Goal: Task Accomplishment & Management: Complete application form

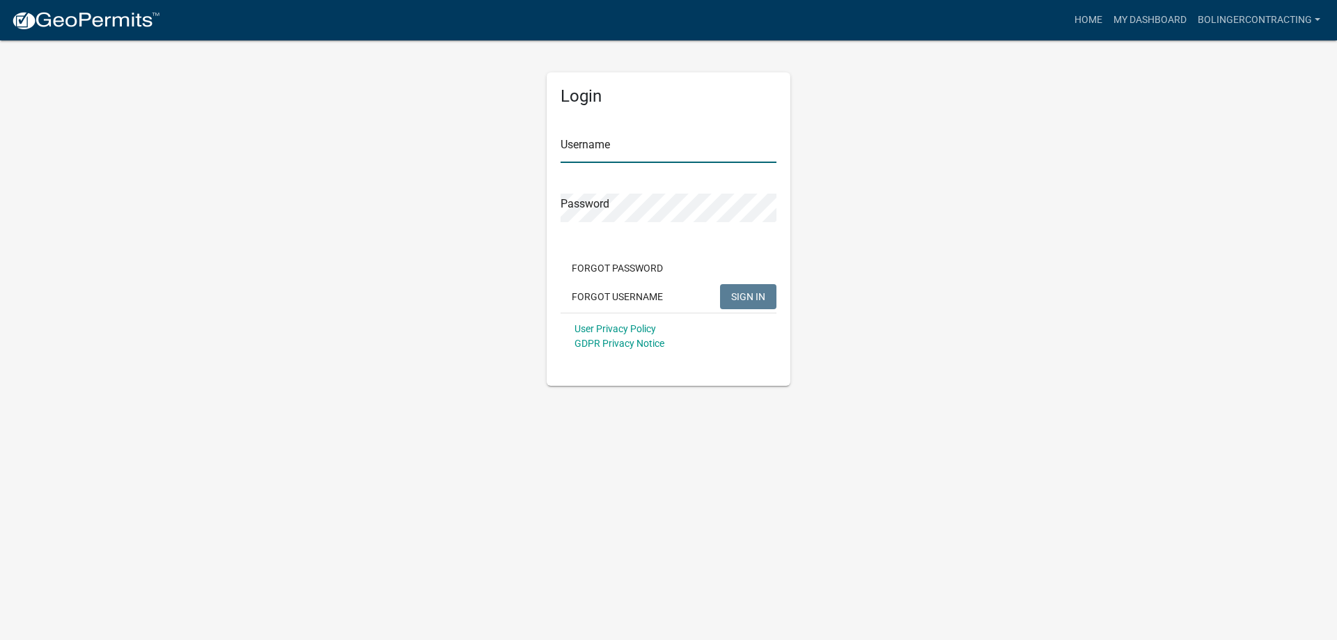
type input "BolingerContracting"
click at [738, 293] on span "SIGN IN" at bounding box center [748, 295] width 34 height 11
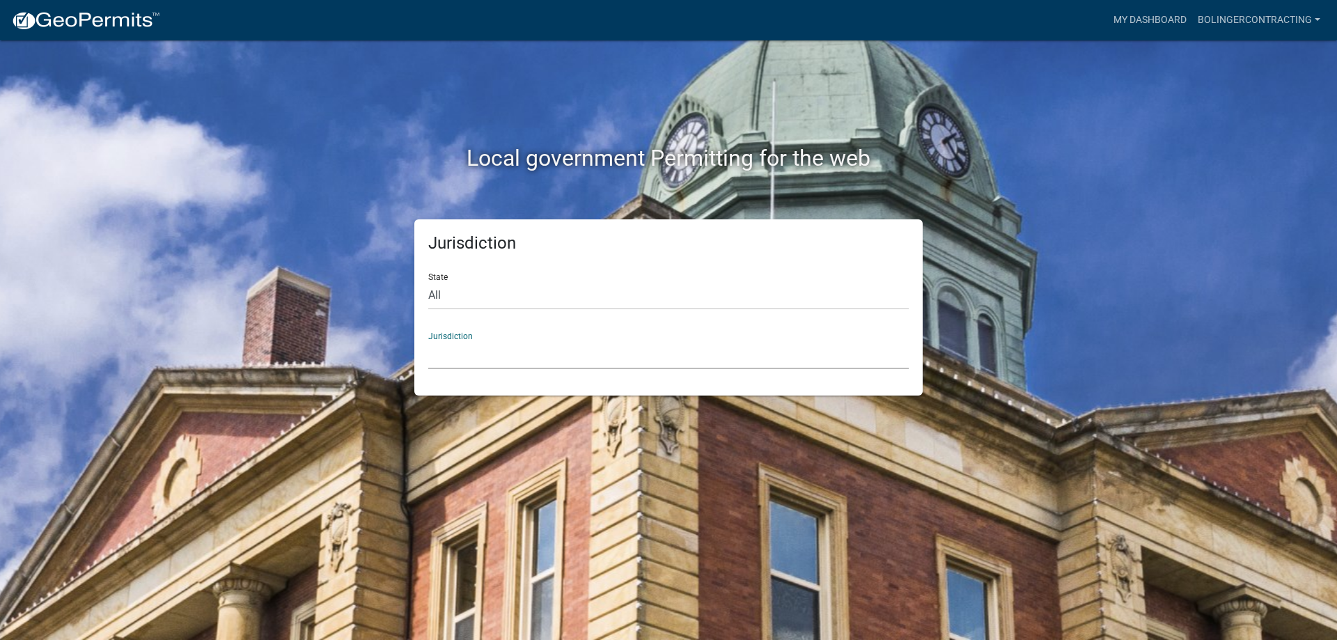
click at [530, 344] on select "[GEOGRAPHIC_DATA], [US_STATE] [GEOGRAPHIC_DATA], [US_STATE][PERSON_NAME][GEOGRA…" at bounding box center [668, 355] width 481 height 29
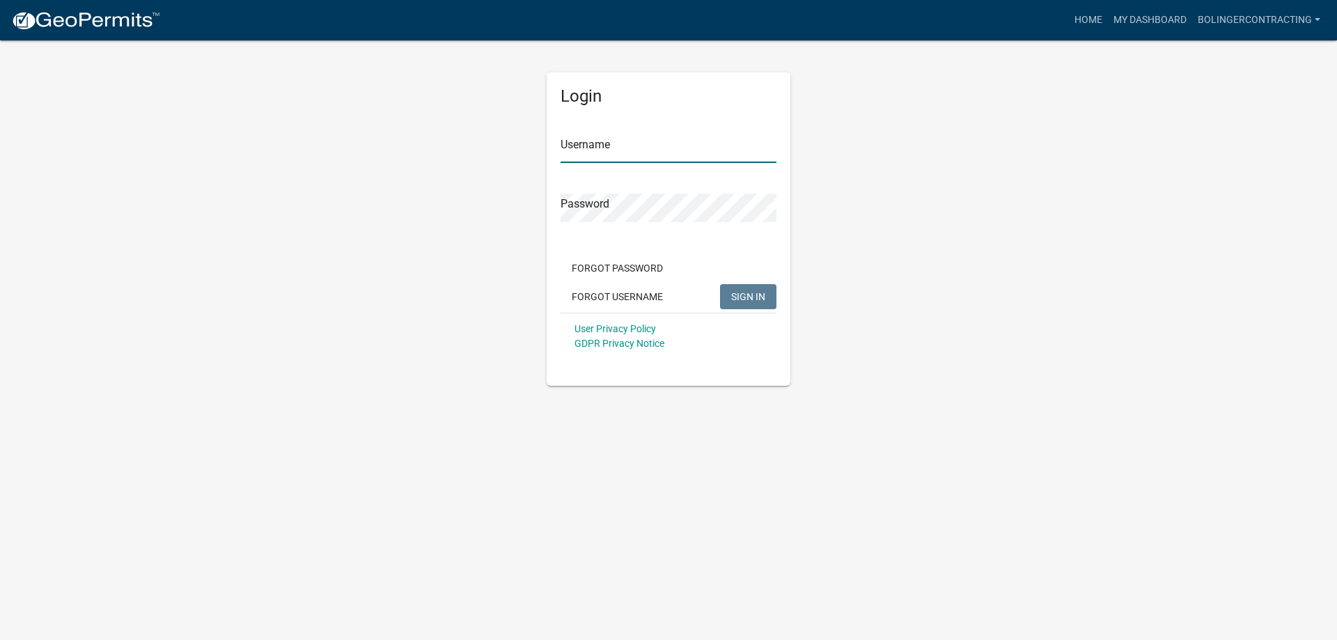
type input "BolingerContracting"
click at [761, 295] on span "SIGN IN" at bounding box center [748, 295] width 34 height 11
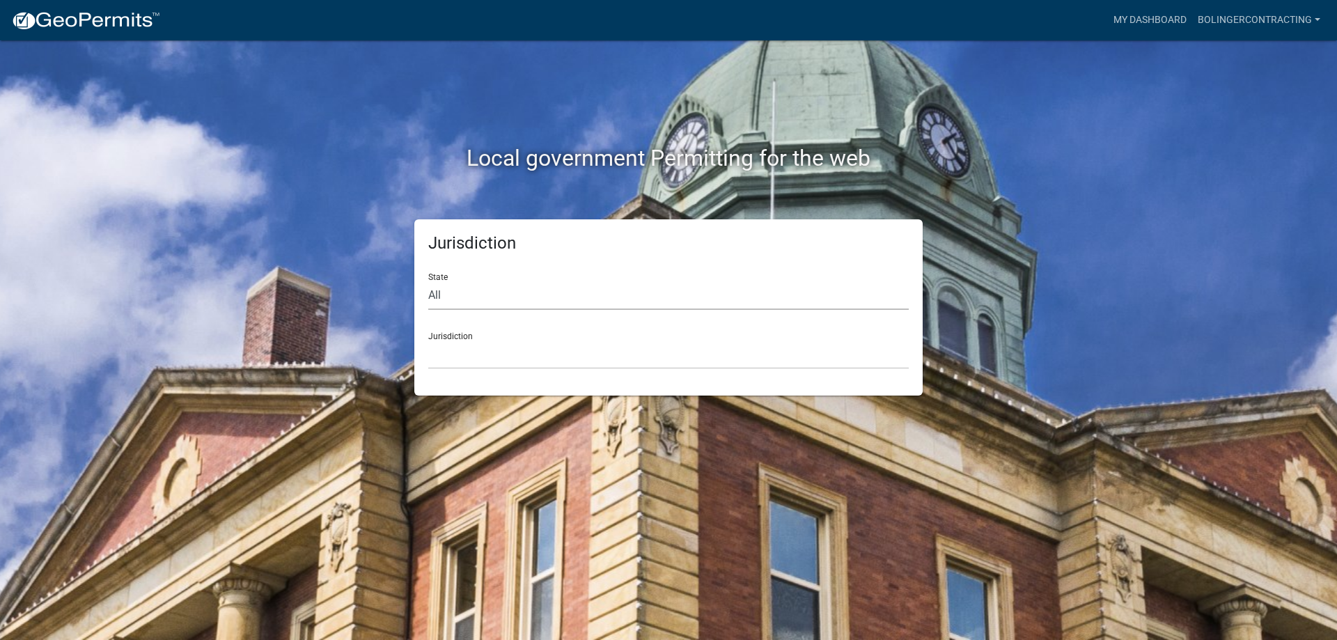
click at [648, 290] on select "All [US_STATE] [US_STATE] [US_STATE] [US_STATE] [US_STATE] [US_STATE] [US_STATE…" at bounding box center [668, 295] width 481 height 29
select select "[US_STATE]"
click at [428, 281] on select "All [US_STATE] [US_STATE] [US_STATE] [US_STATE] [US_STATE] [US_STATE] [US_STATE…" at bounding box center [668, 295] width 481 height 29
click at [605, 351] on select "City of [GEOGRAPHIC_DATA], [US_STATE] City of [GEOGRAPHIC_DATA], [US_STATE] Cit…" at bounding box center [668, 355] width 481 height 29
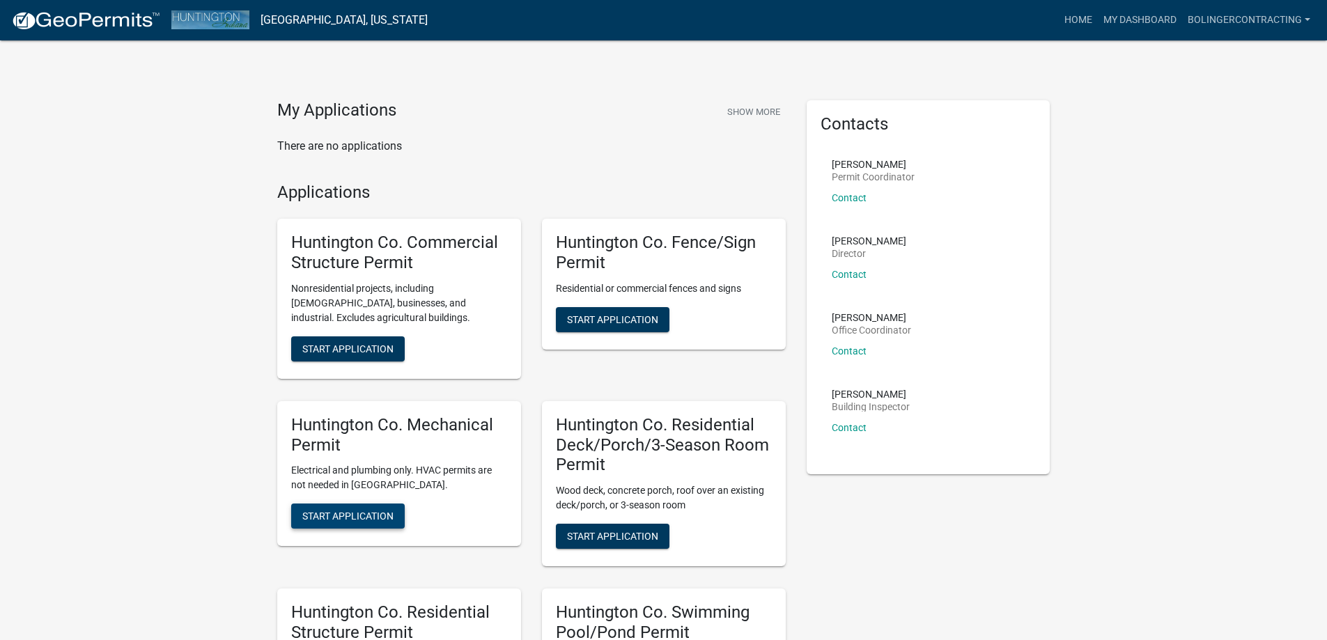
click at [372, 517] on span "Start Application" at bounding box center [347, 516] width 91 height 11
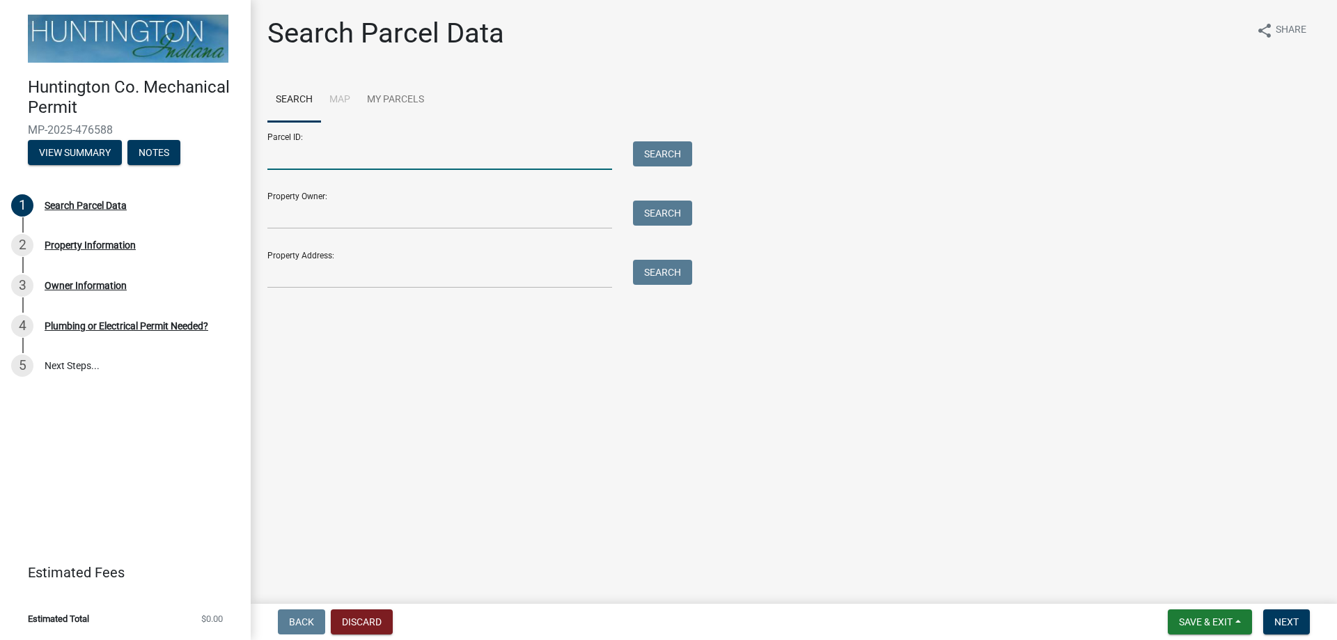
click at [311, 155] on input "Parcel ID:" at bounding box center [439, 155] width 345 height 29
paste input "35-08-05-300-011.403-010"
type input "35-08-05-300-011.403-010"
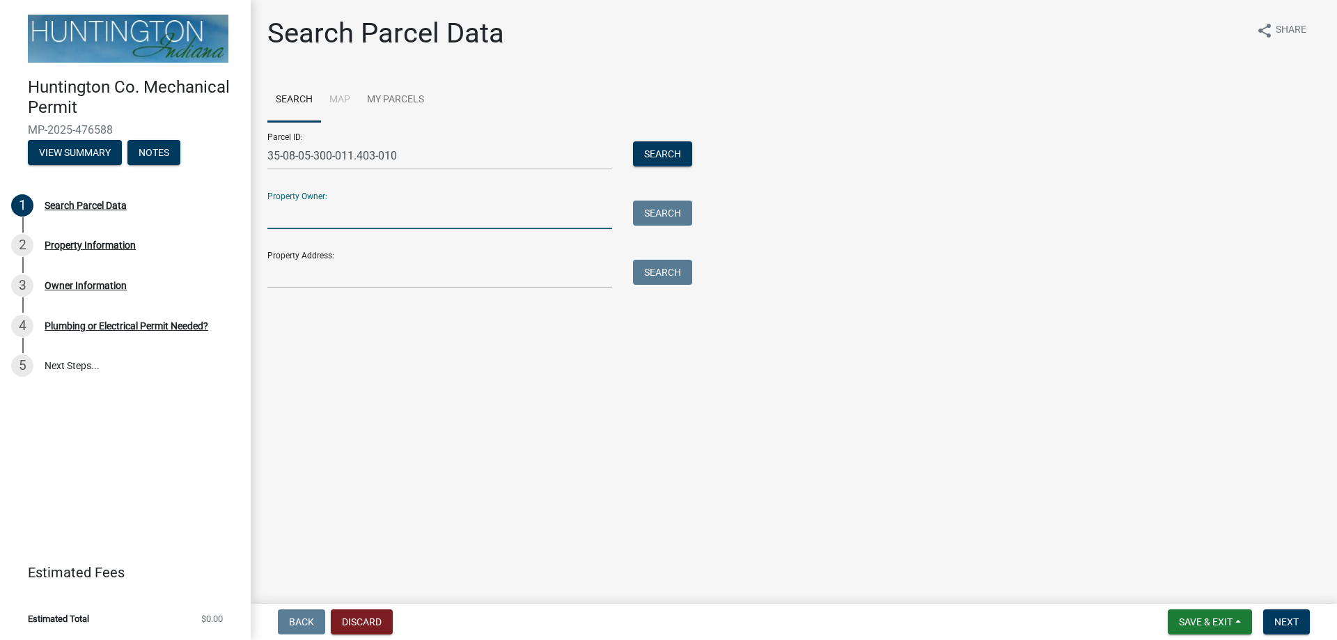
click at [338, 222] on input "Property Owner:" at bounding box center [439, 215] width 345 height 29
type input "a"
type input "Adam Fusselman"
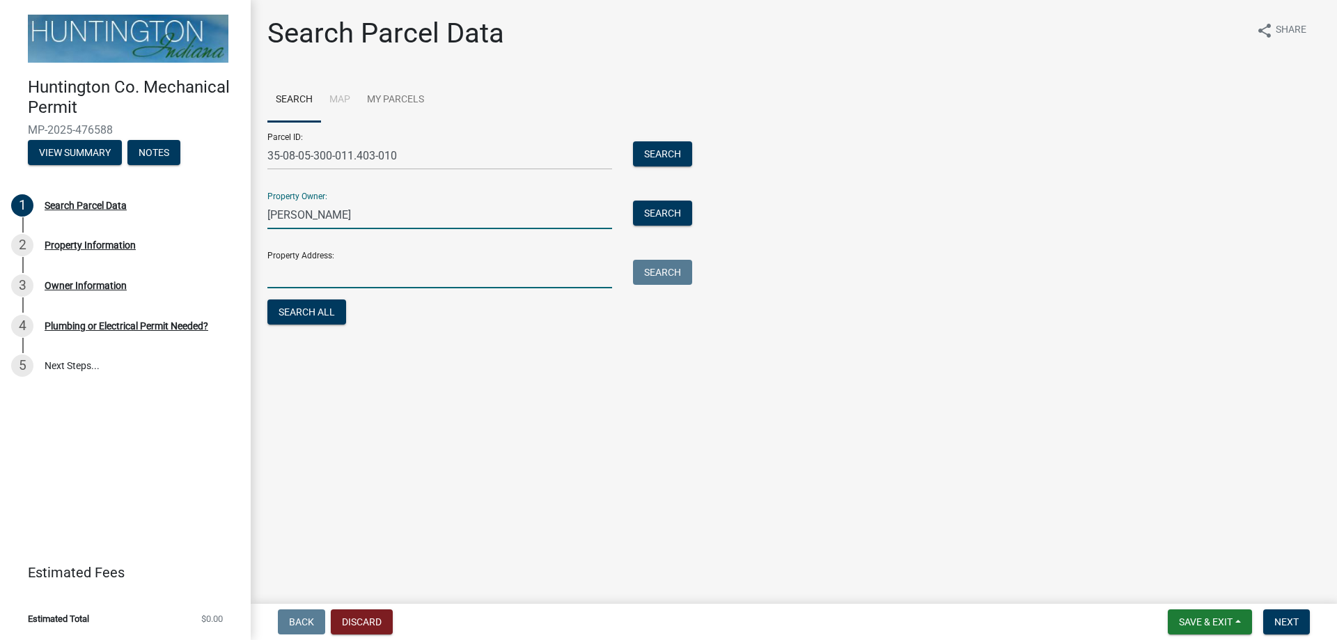
click at [325, 277] on input "Property Address:" at bounding box center [439, 274] width 345 height 29
type input "712 S Marion Rd."
click at [313, 311] on button "Search All" at bounding box center [306, 312] width 79 height 25
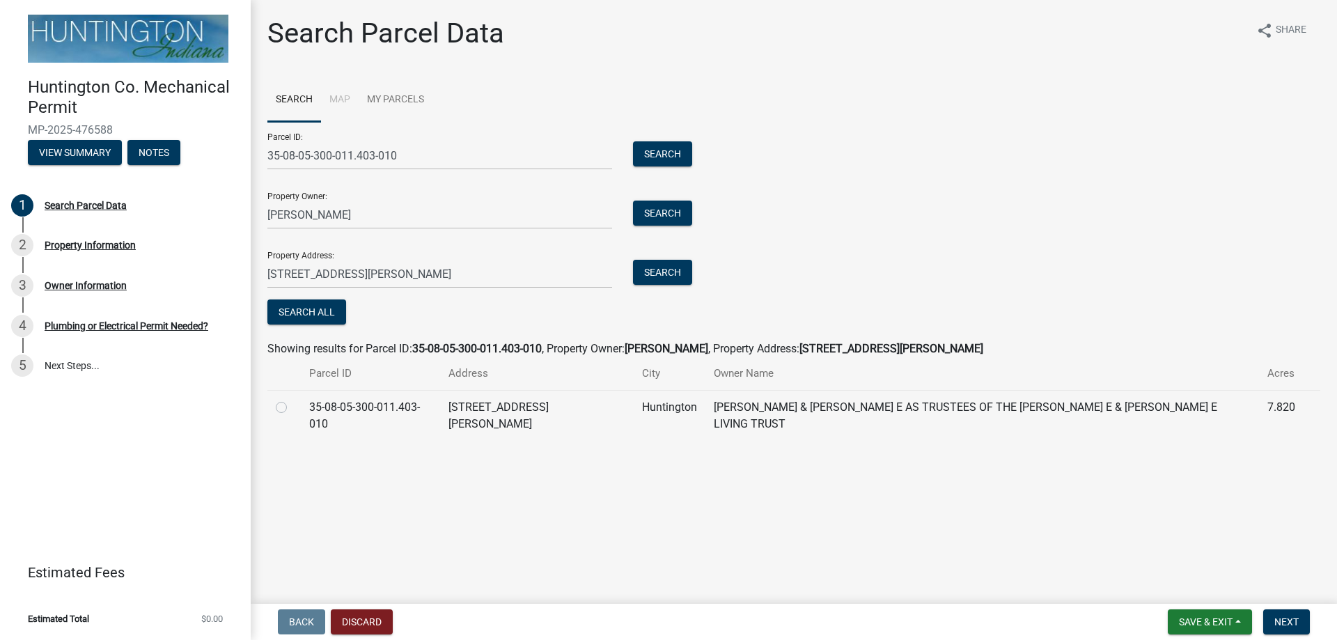
click at [293, 399] on label at bounding box center [293, 399] width 0 height 0
click at [293, 407] on input "radio" at bounding box center [297, 403] width 9 height 9
radio input "true"
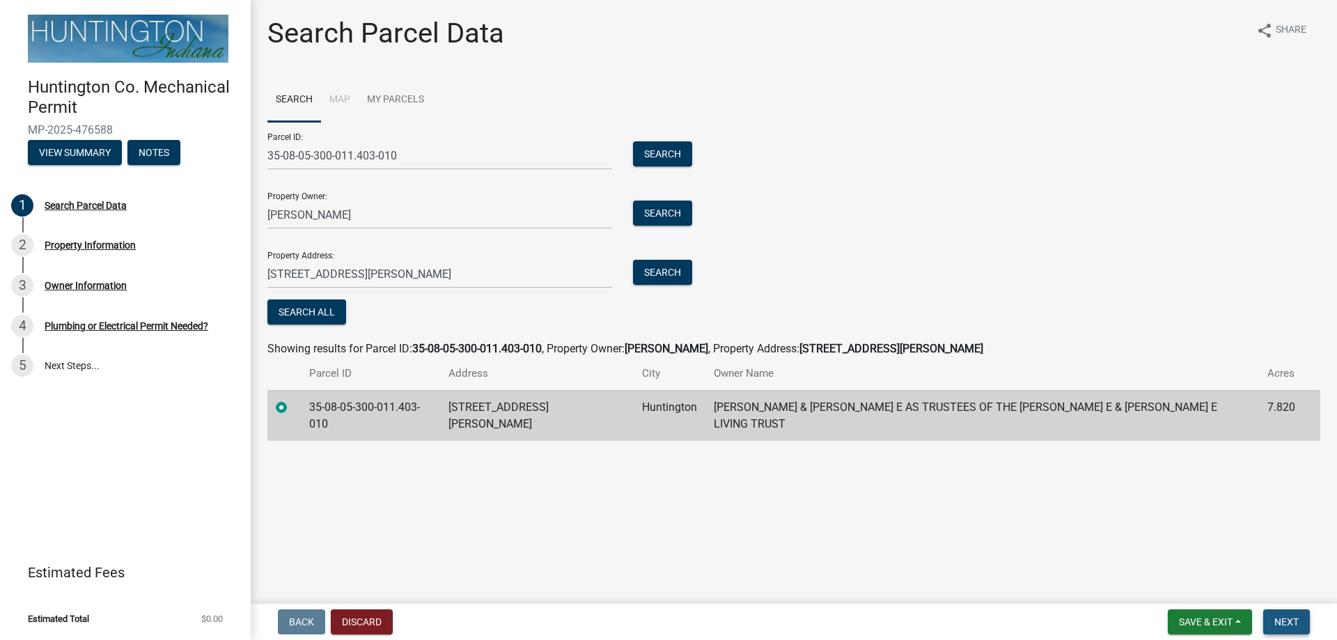
click at [1288, 623] on span "Next" at bounding box center [1287, 621] width 24 height 11
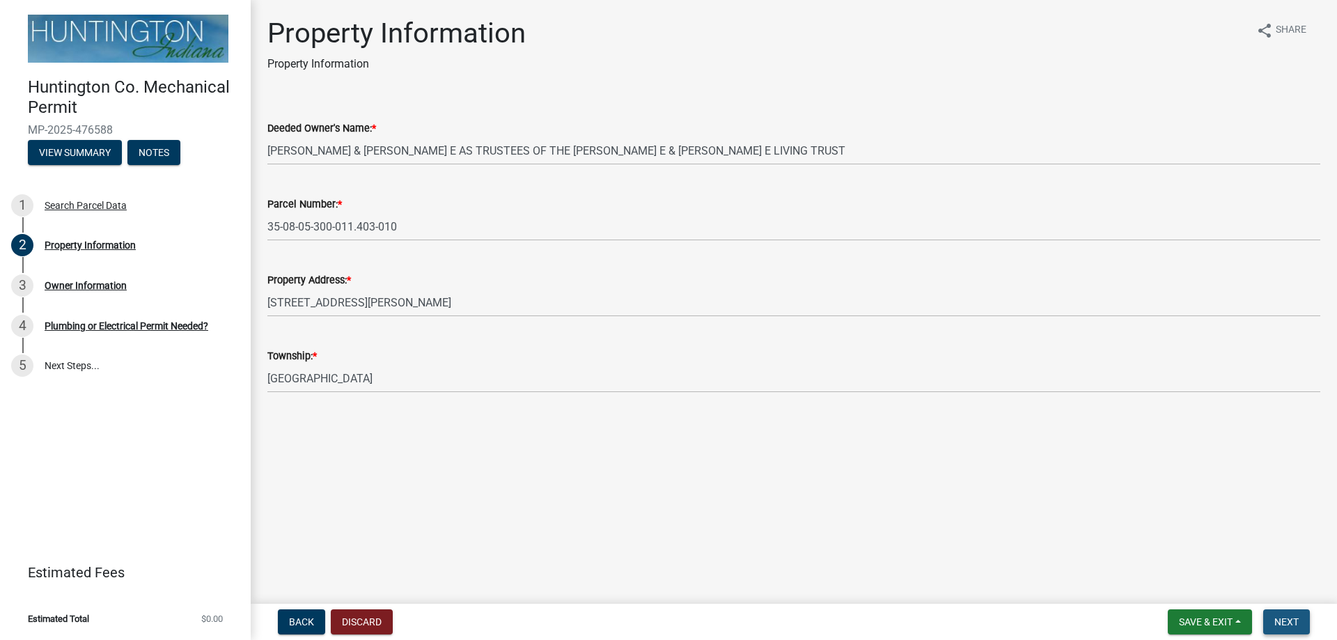
click at [1293, 619] on span "Next" at bounding box center [1287, 621] width 24 height 11
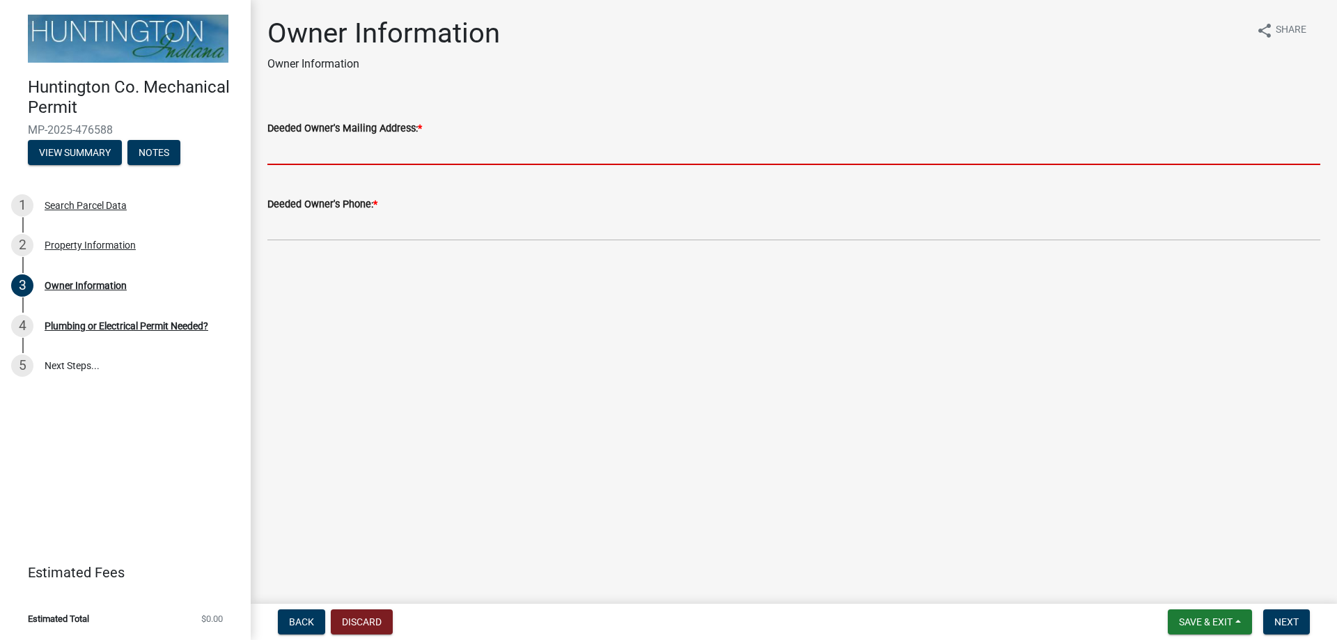
click at [327, 156] on input "Deeded Owner's Mailing Address: *" at bounding box center [793, 151] width 1053 height 29
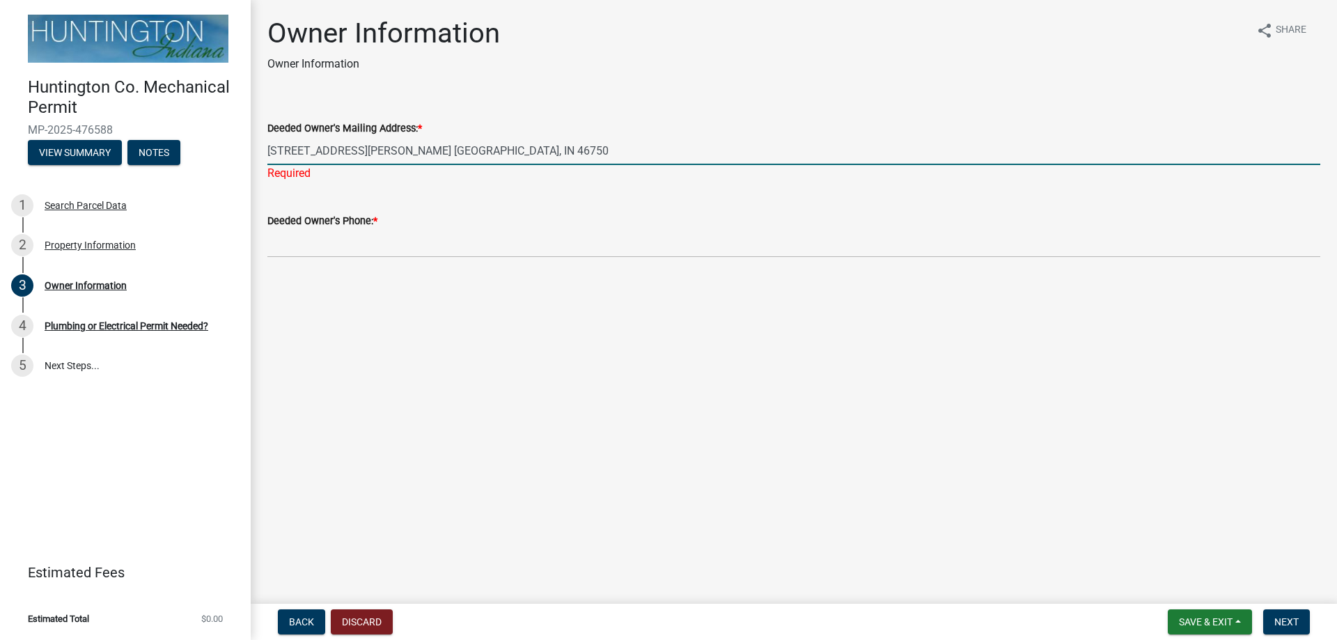
type input "712 S Marion Rd. Huntington, IN 46750"
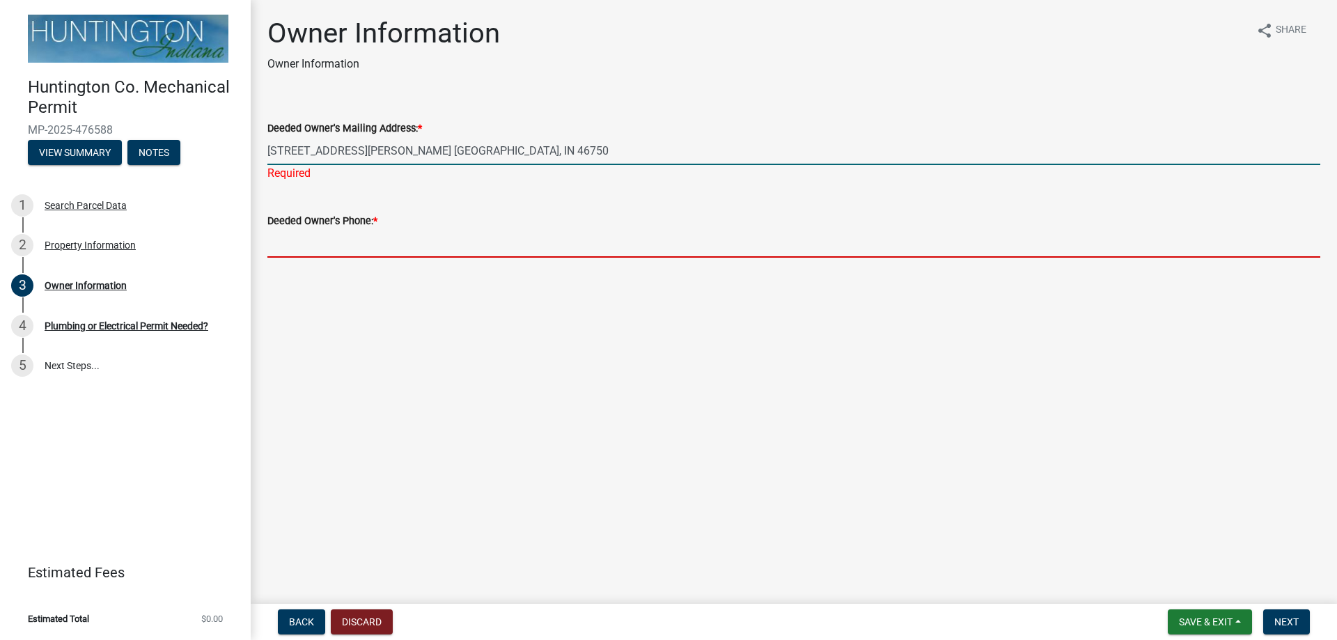
click at [302, 248] on wm-data-entity-input "Deeded Owner's Phone: *" at bounding box center [793, 231] width 1053 height 76
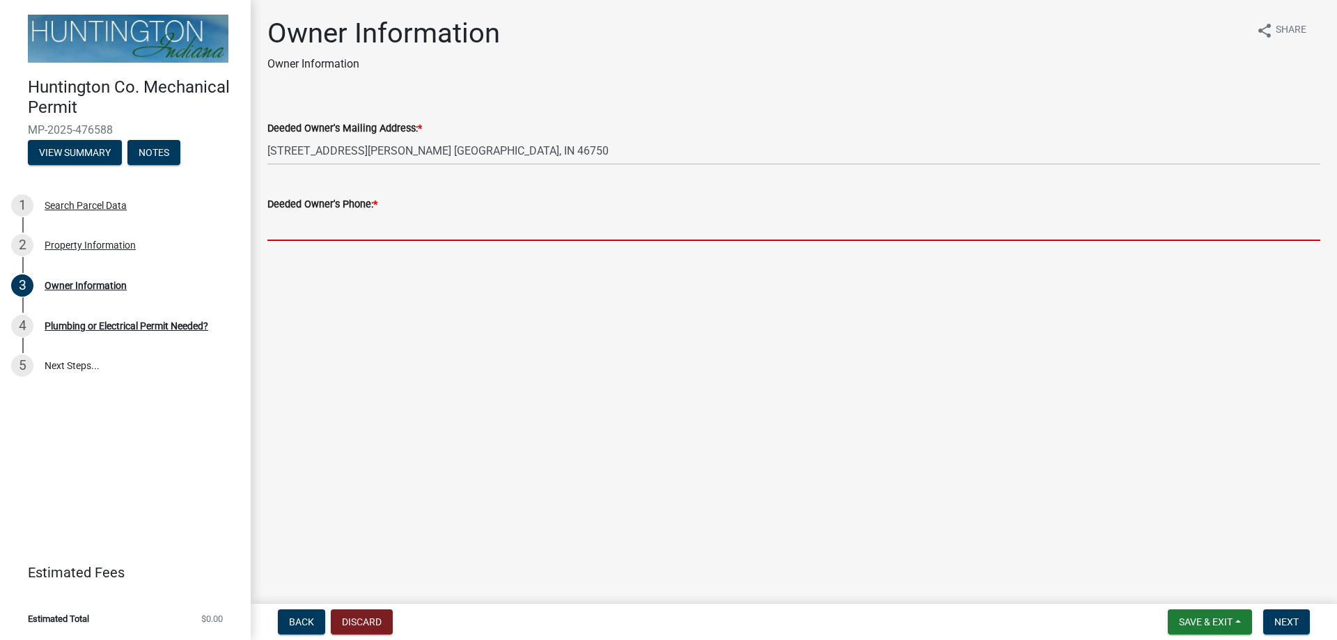
type input "999999"
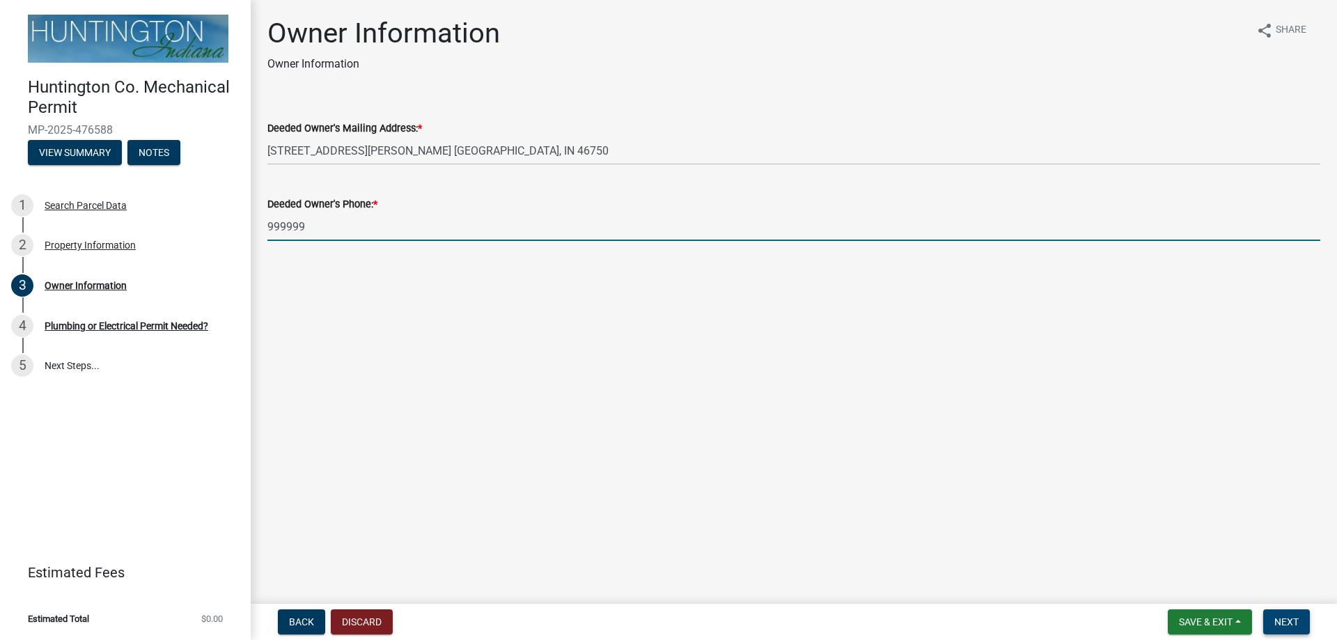
click at [1289, 619] on span "Next" at bounding box center [1287, 621] width 24 height 11
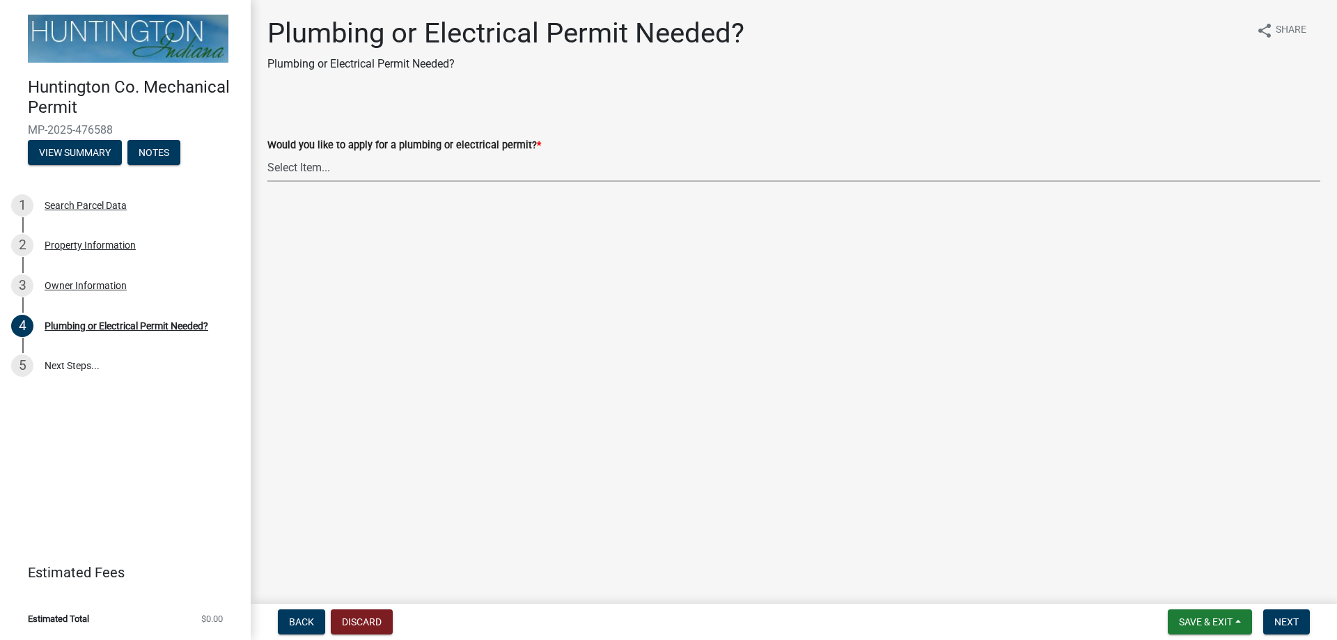
click at [290, 172] on select "Select Item... plumbing electrical" at bounding box center [793, 167] width 1053 height 29
click at [267, 153] on select "Select Item... plumbing electrical" at bounding box center [793, 167] width 1053 height 29
select select "1b1ab0c1-eb36-4ed4-85d2-a311fbae4f76"
click at [1287, 621] on span "Next" at bounding box center [1287, 621] width 24 height 11
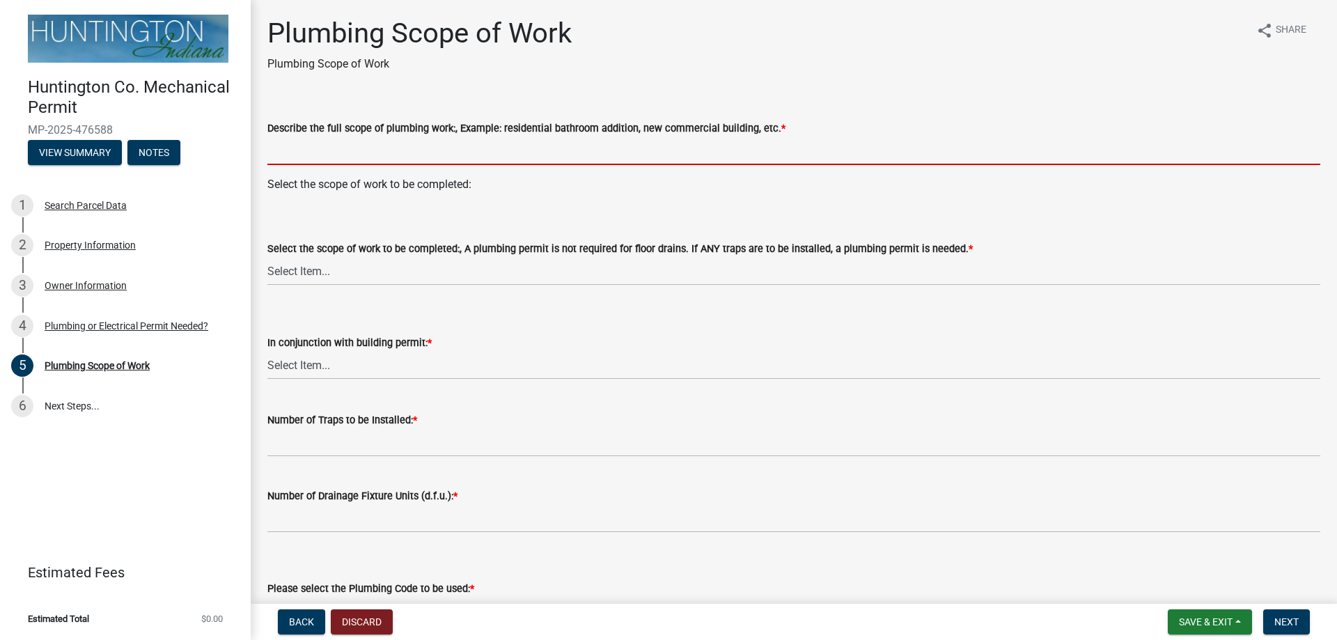
click at [290, 150] on input "Describe the full scope of plumbing work:, Example: residential bathroom additi…" at bounding box center [793, 151] width 1053 height 29
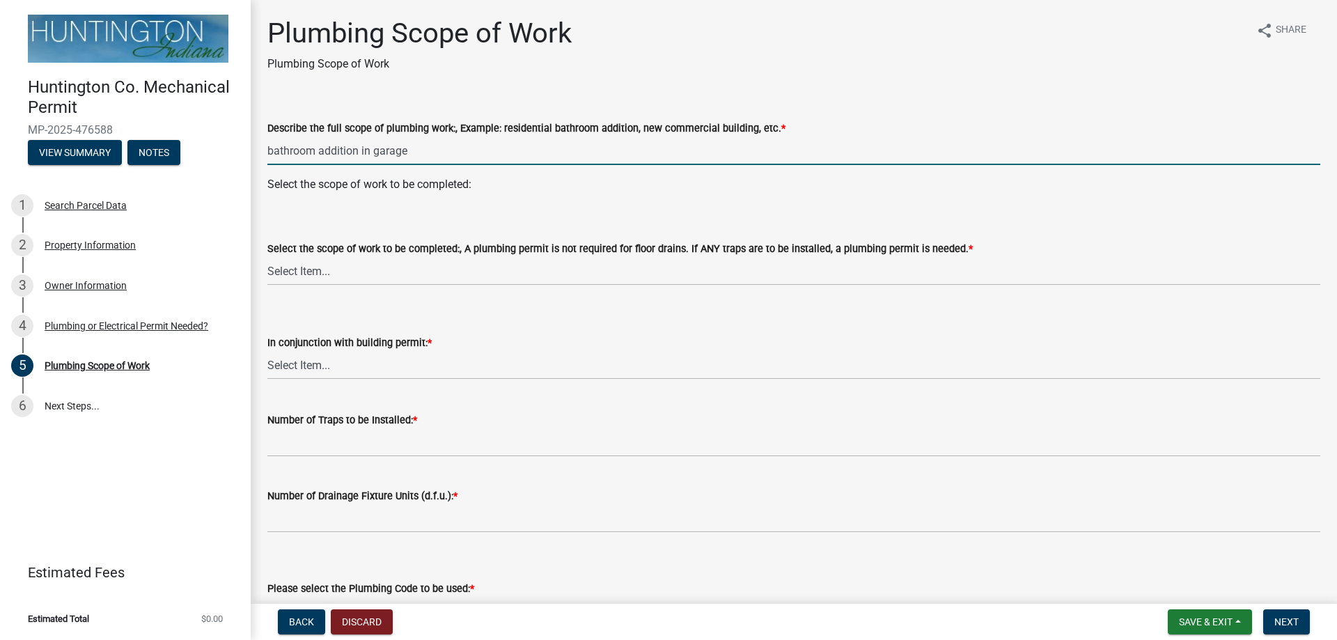
type input "bathroom addition in garage"
click at [309, 274] on select "Select Item... New Single-Family Dwelling New Two-Family Dwelling New Multi-Fam…" at bounding box center [793, 271] width 1053 height 29
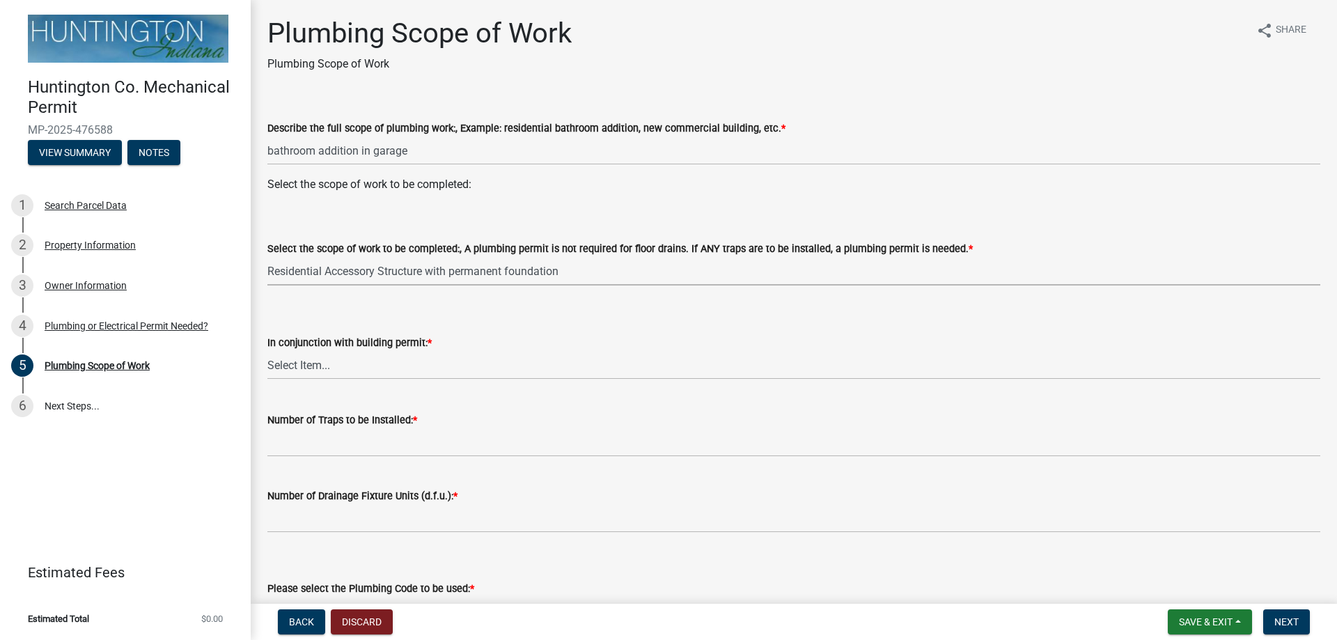
click at [267, 257] on select "Select Item... New Single-Family Dwelling New Two-Family Dwelling New Multi-Fam…" at bounding box center [793, 271] width 1053 height 29
select select "1f25a03e-a30a-4d00-b7a7-437c35243493"
click at [274, 362] on select "Select Item... Yes No" at bounding box center [793, 365] width 1053 height 29
click at [267, 351] on select "Select Item... Yes No" at bounding box center [793, 365] width 1053 height 29
select select "0405a9c2-6f43-4f80-a7d2-d06340e14189"
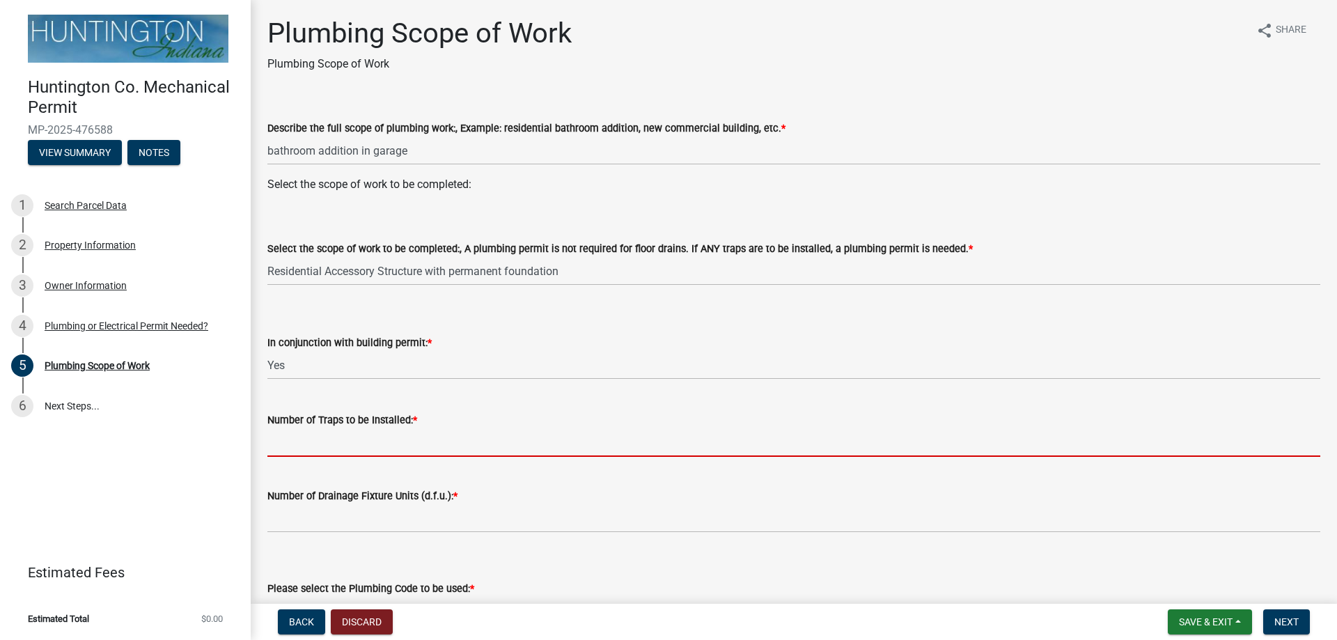
click at [330, 444] on input "Number of Traps to be Installed: *" at bounding box center [793, 442] width 1053 height 29
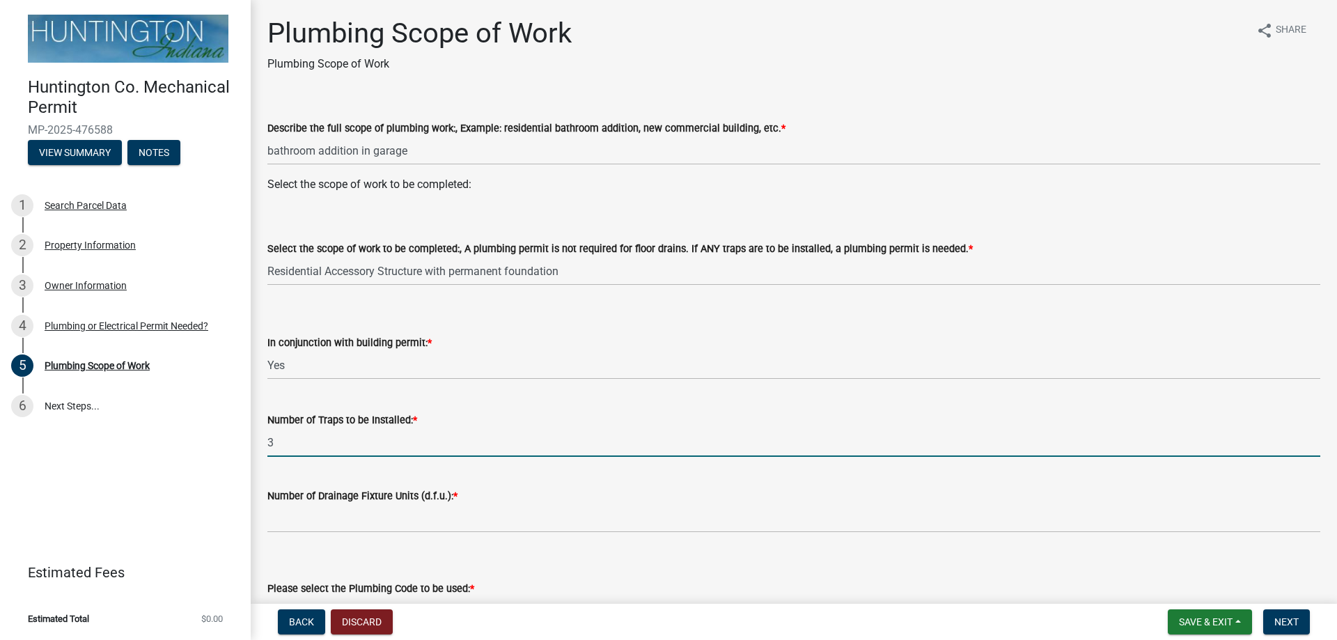
type input "3"
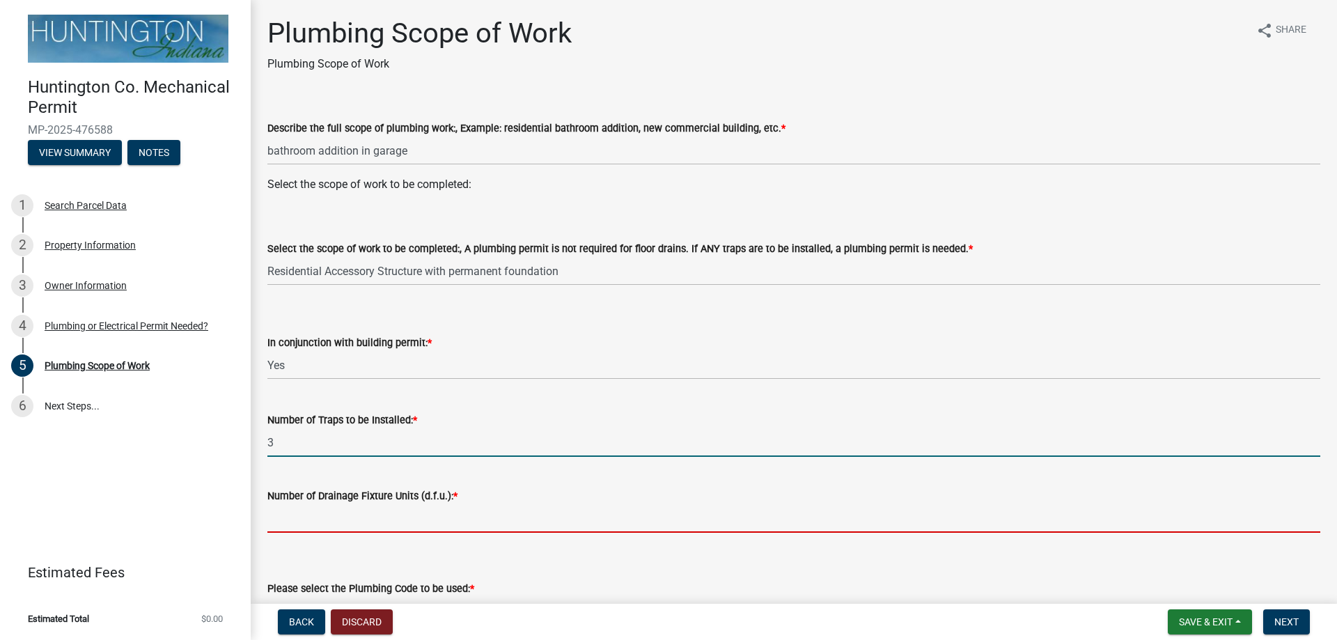
click at [306, 522] on input "Number of Drainage Fixture Units (d.f.u.): *" at bounding box center [793, 518] width 1053 height 29
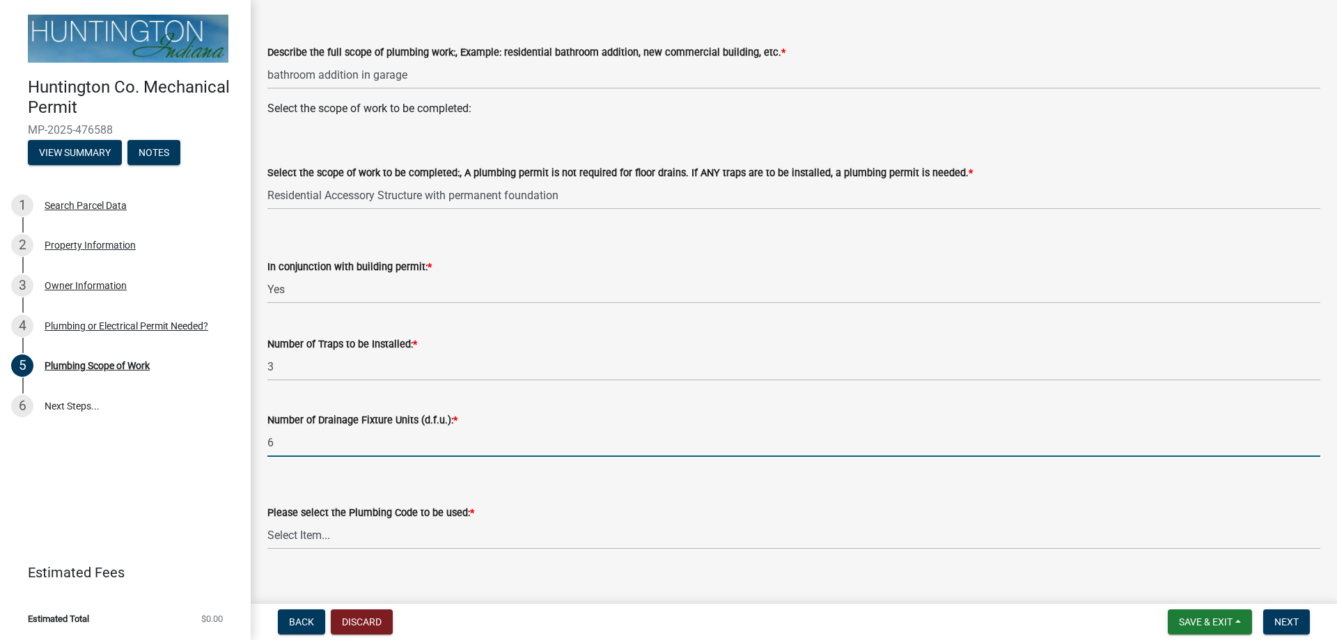
scroll to position [188, 0]
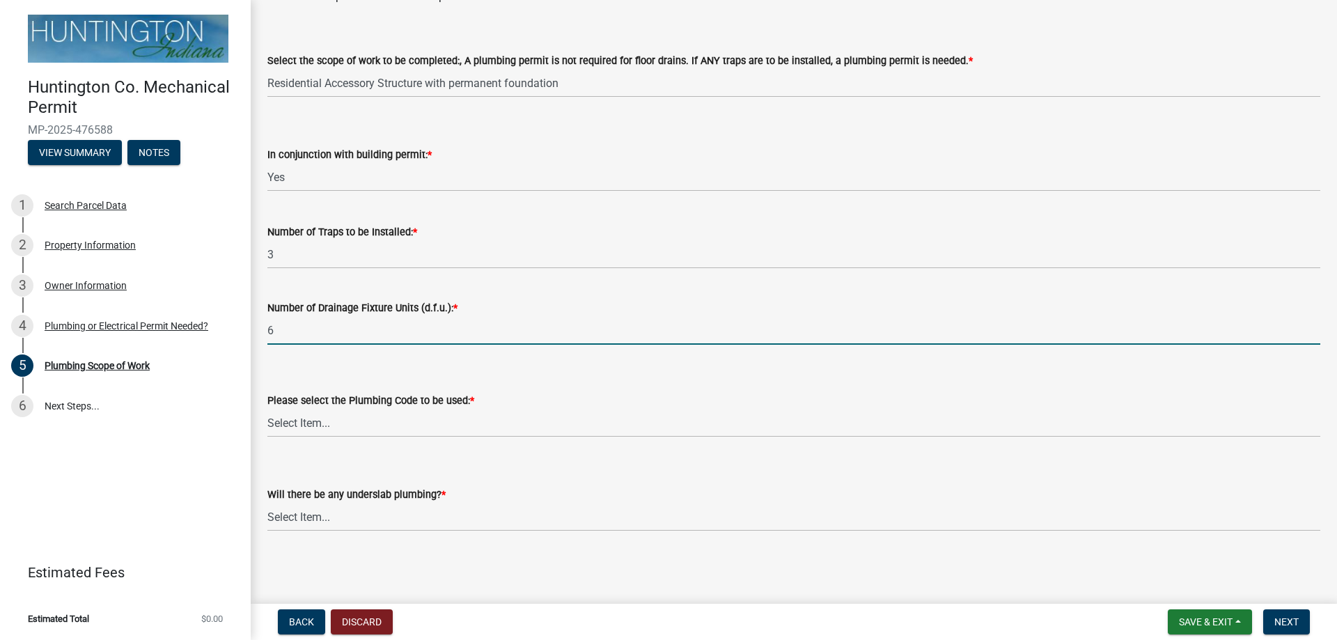
type input "6"
click at [323, 422] on select "Select Item... Indiana Plumbing Code One & Two Family Dwelling Code" at bounding box center [793, 423] width 1053 height 29
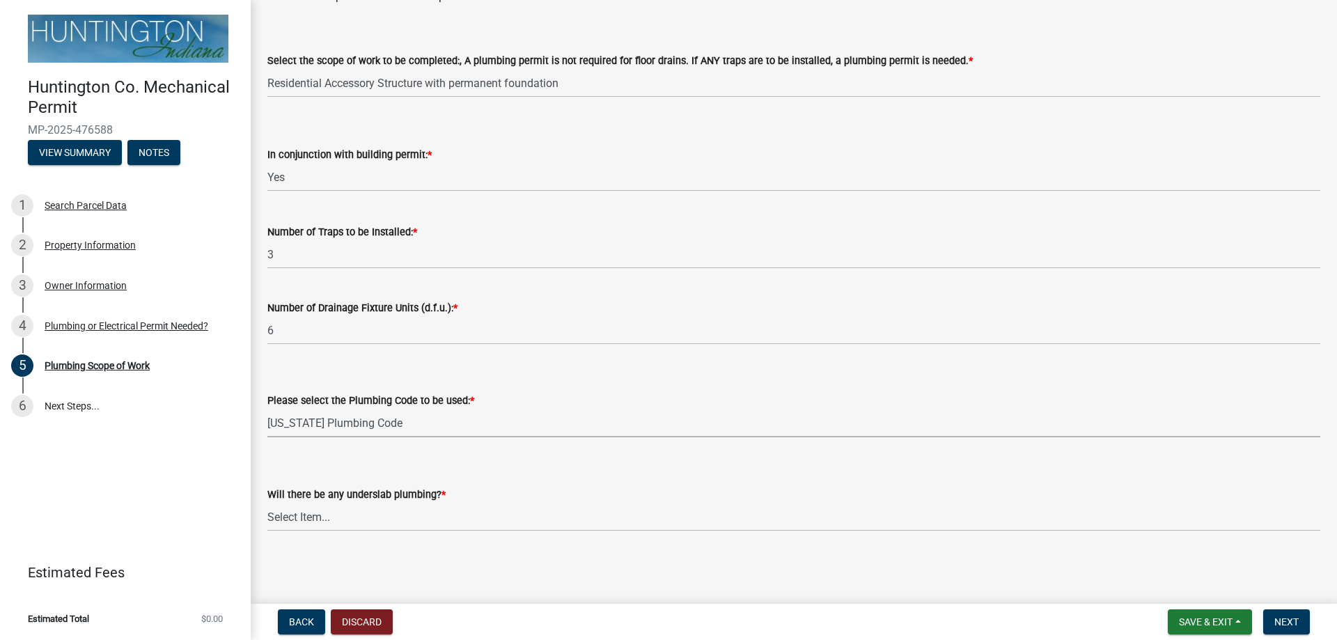
click at [267, 409] on select "Select Item... Indiana Plumbing Code One & Two Family Dwelling Code" at bounding box center [793, 423] width 1053 height 29
select select "736e6d53-cbaf-4783-a261-223333e881d4"
click at [343, 527] on select "Select Item... Yes No" at bounding box center [793, 517] width 1053 height 29
click at [267, 503] on select "Select Item... Yes No" at bounding box center [793, 517] width 1053 height 29
select select "b92bc407-a990-4713-b4f6-a575aa6de472"
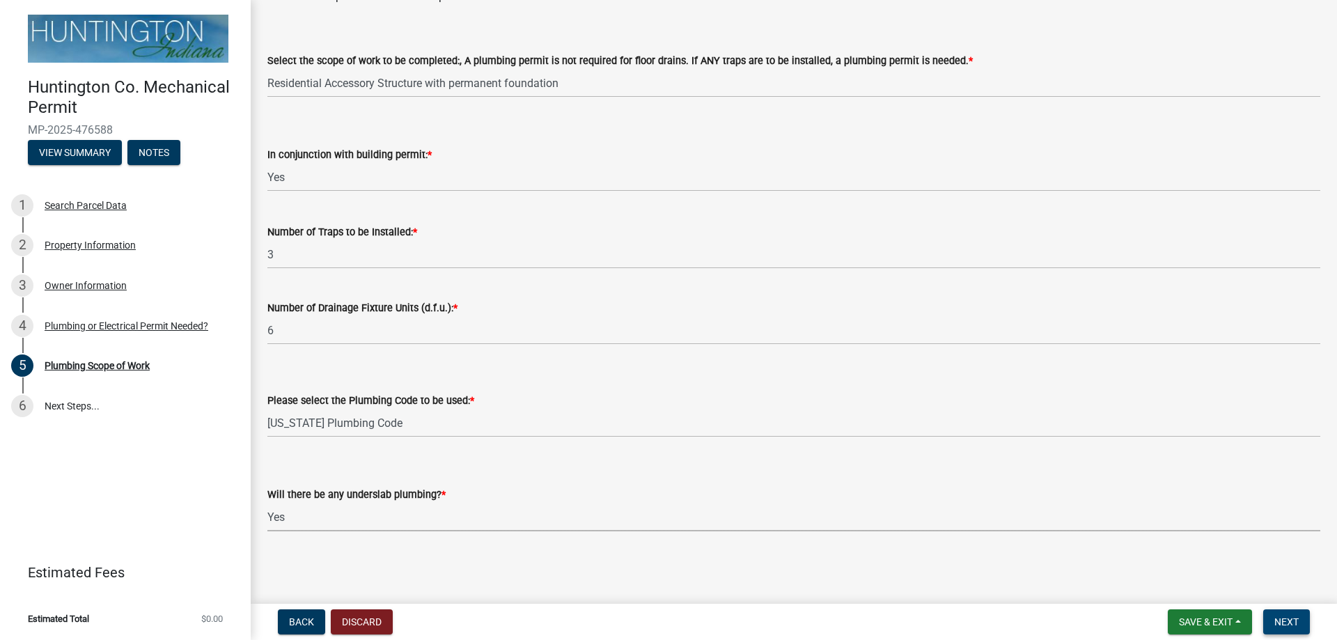
click at [1286, 621] on span "Next" at bounding box center [1287, 621] width 24 height 11
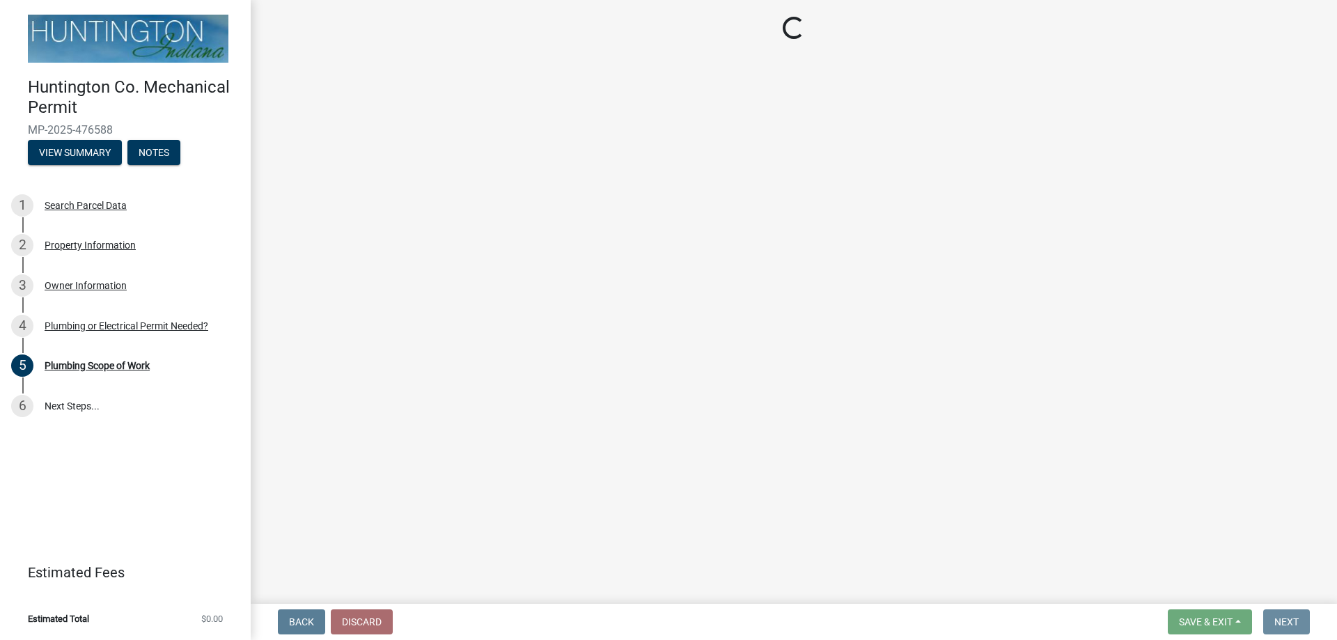
scroll to position [0, 0]
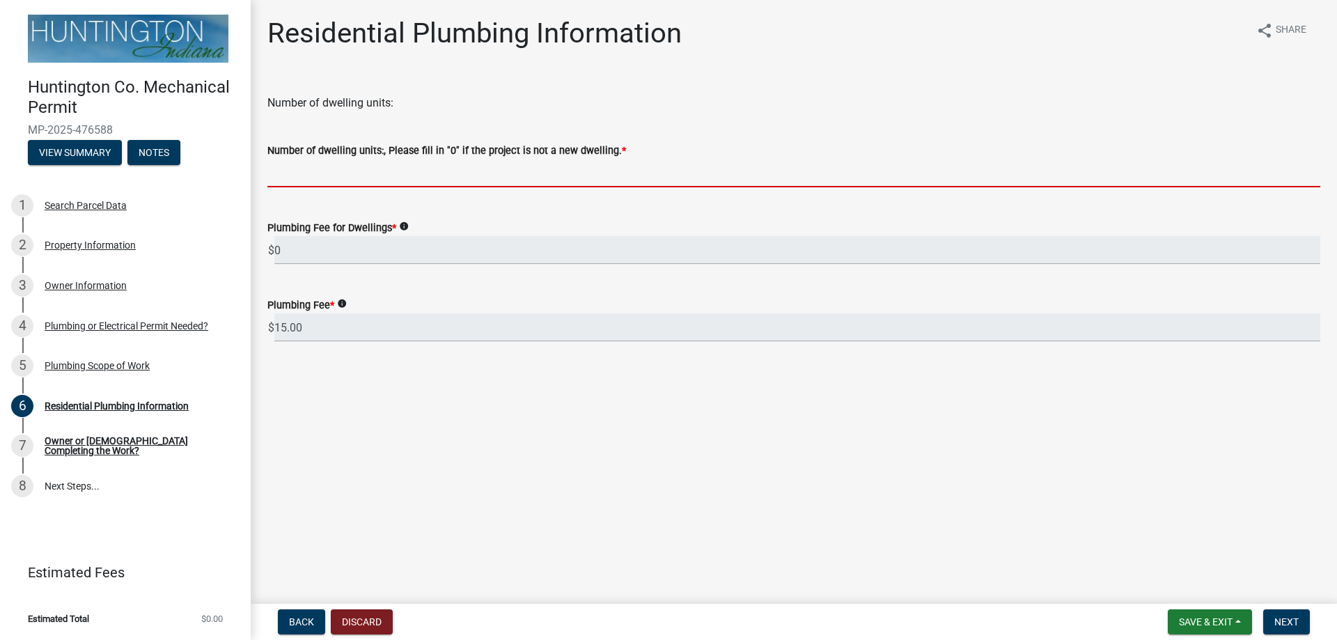
click at [332, 178] on input "text" at bounding box center [793, 173] width 1053 height 29
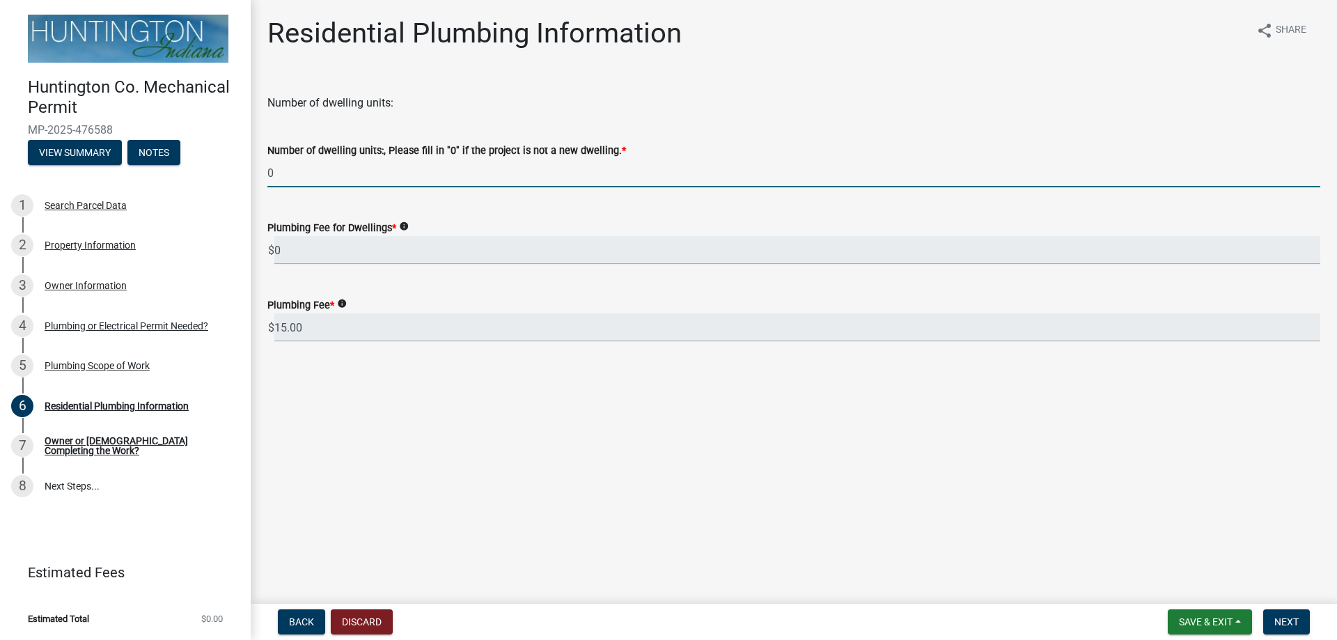
type input "0"
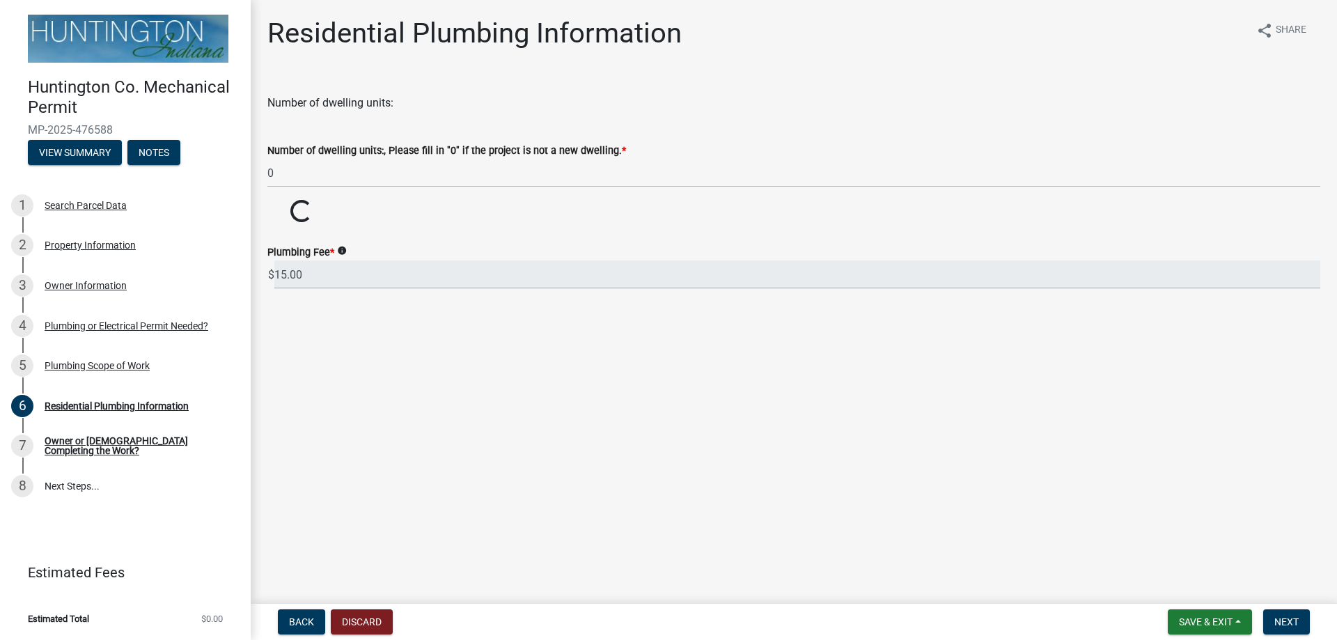
click at [450, 478] on main "Residential Plumbing Information share Share Number of dwelling units: Number o…" at bounding box center [794, 299] width 1087 height 598
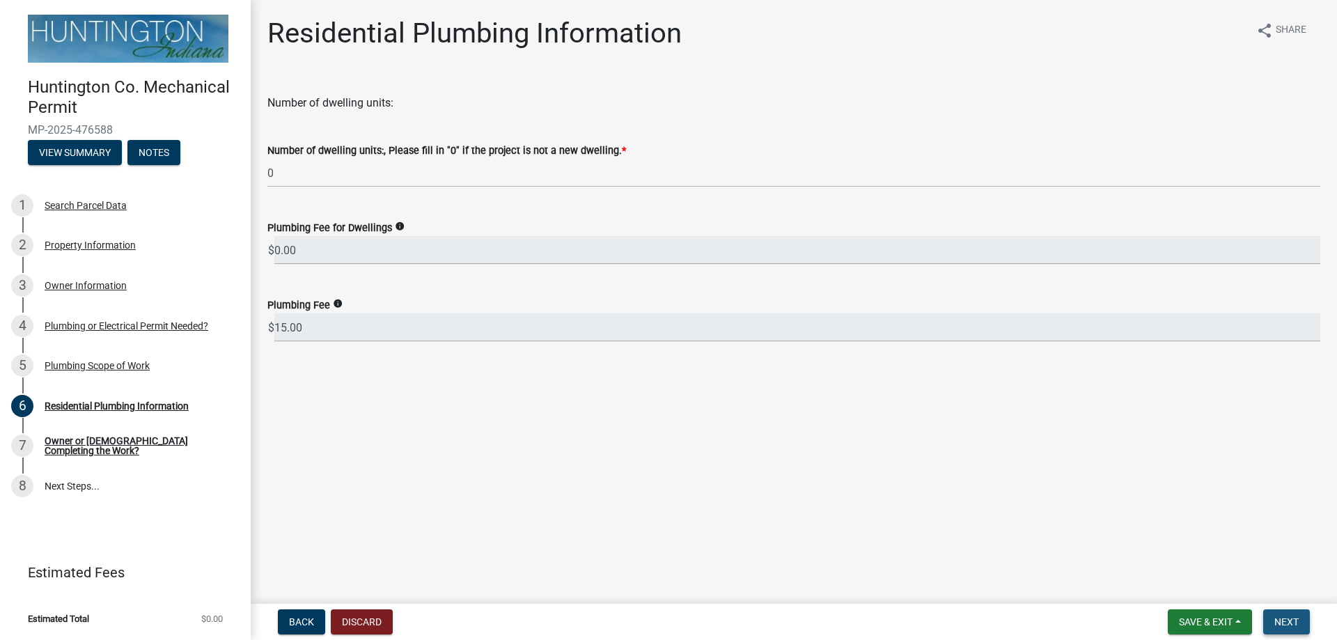
click at [1275, 616] on span "Next" at bounding box center [1287, 621] width 24 height 11
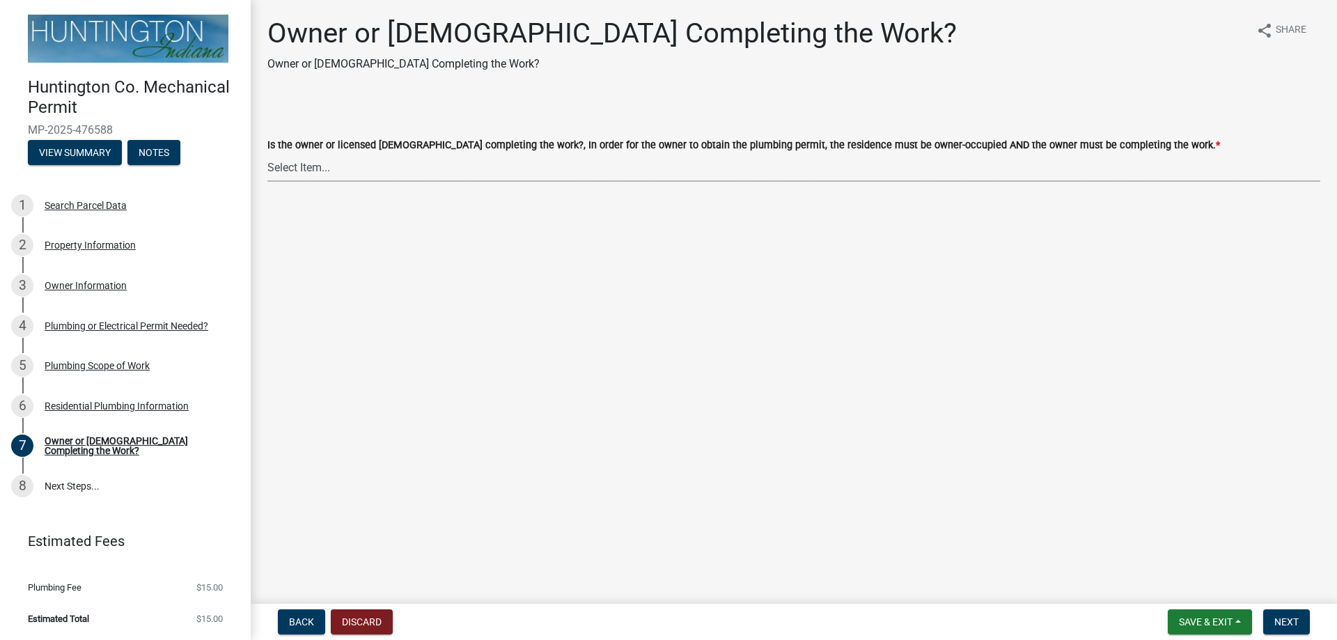
click at [316, 170] on select "Select Item... owner contractor" at bounding box center [793, 167] width 1053 height 29
click at [267, 153] on select "Select Item... owner contractor" at bounding box center [793, 167] width 1053 height 29
select select "8d715a64-a5a5-441e-a5cd-ea51fdab5002"
click at [295, 170] on select "Select Item... owner contractor" at bounding box center [793, 167] width 1053 height 29
click at [267, 153] on select "Select Item... owner contractor" at bounding box center [793, 167] width 1053 height 29
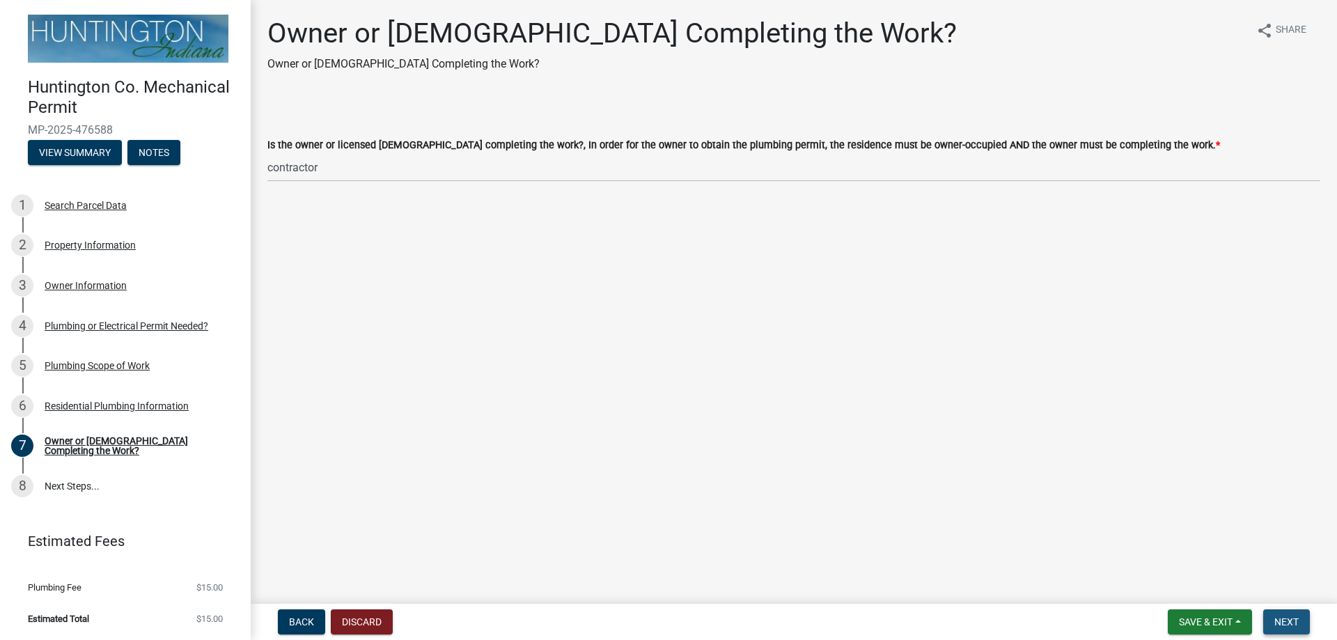
click at [1282, 618] on span "Next" at bounding box center [1287, 621] width 24 height 11
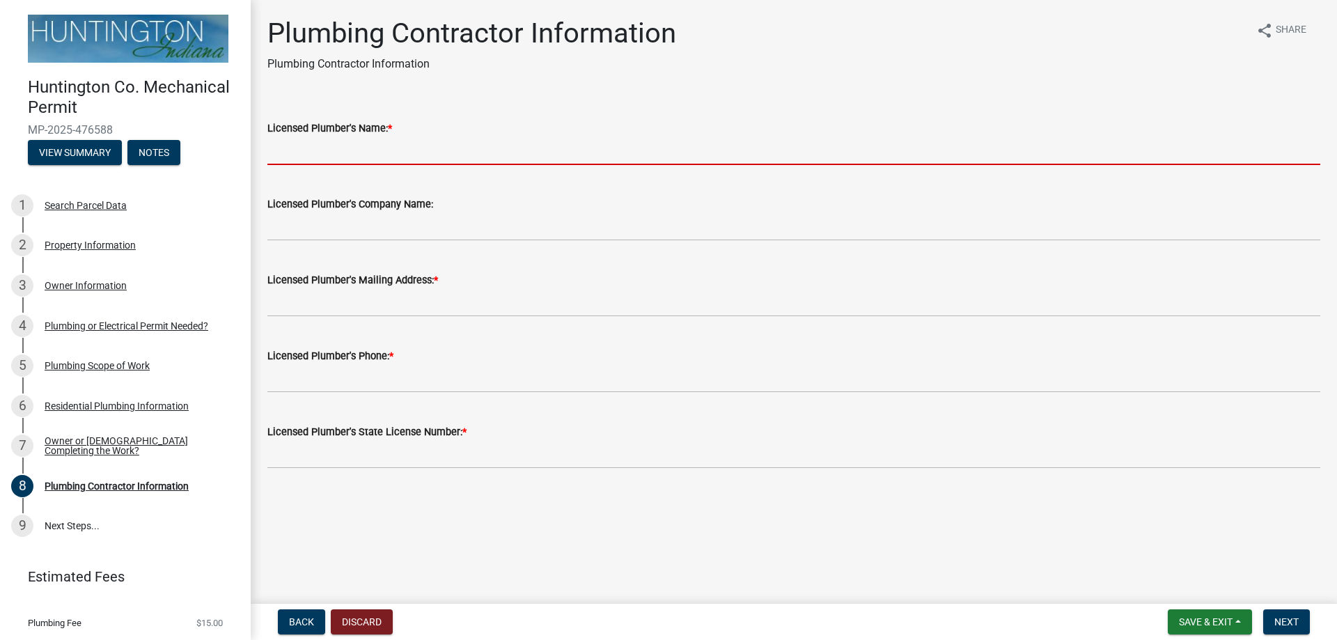
click at [283, 150] on input "Licensed Plumber's Name: *" at bounding box center [793, 151] width 1053 height 29
type input "BRANDON BOLINGER"
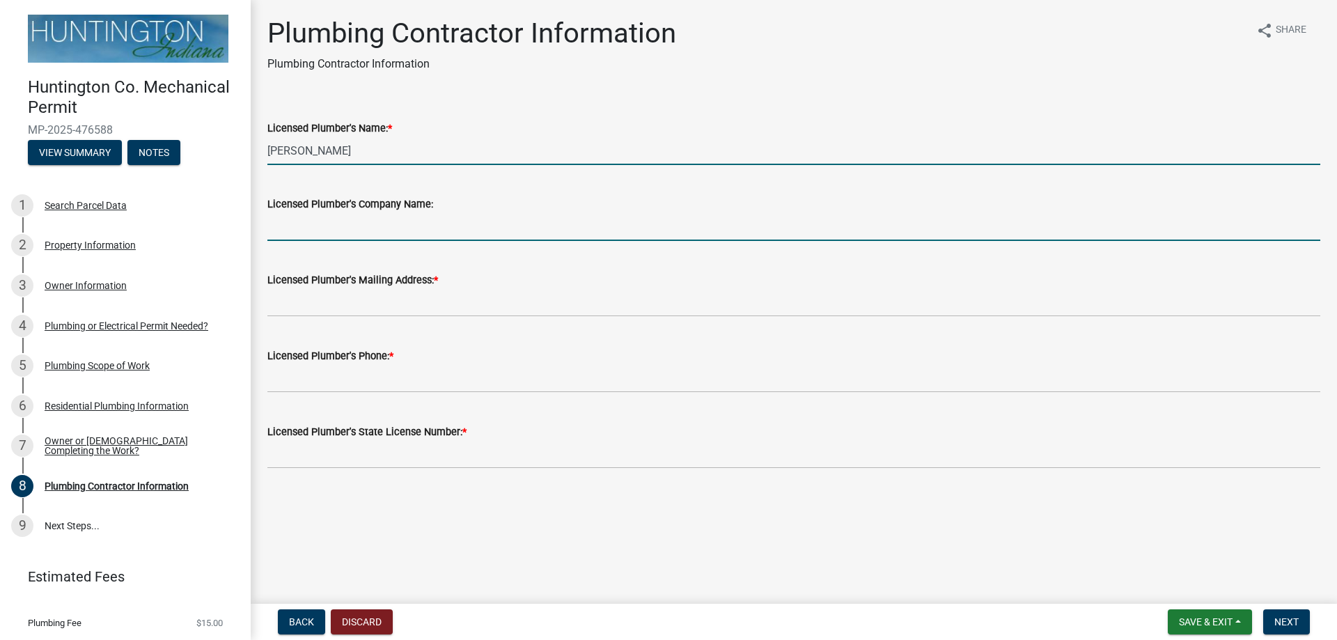
click at [381, 226] on input "Licensed Plumber's Company Name:" at bounding box center [793, 226] width 1053 height 29
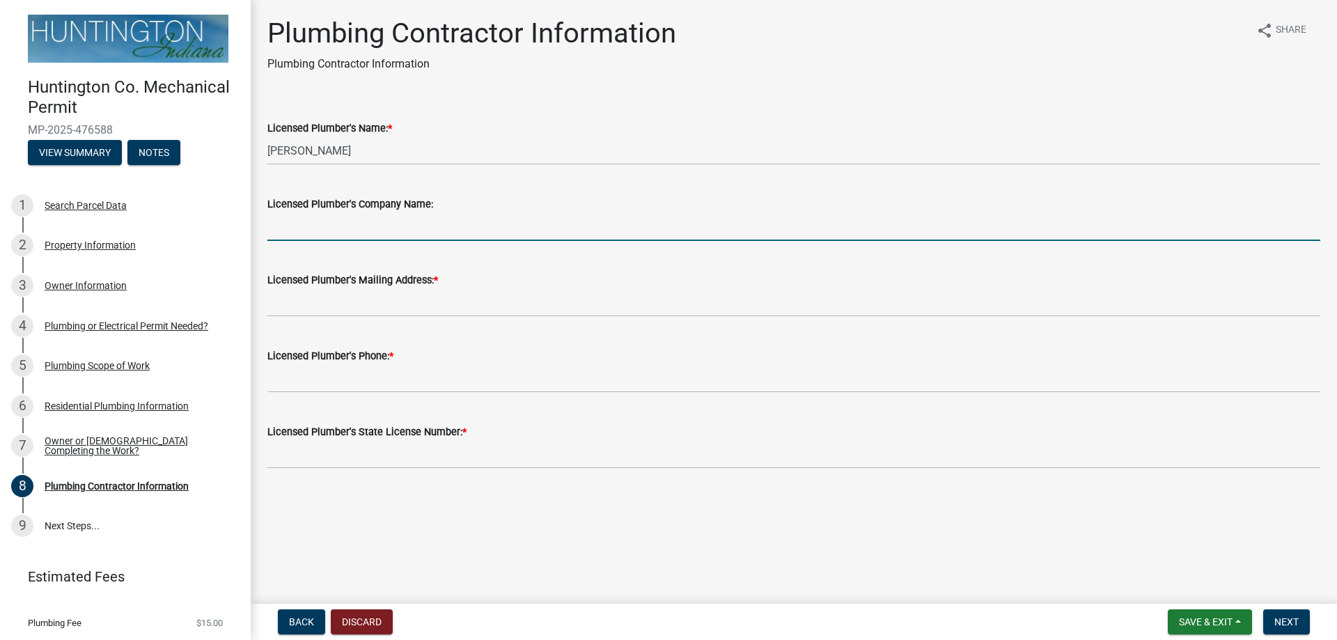
type input "BOLINGER CONTRACTING LLC"
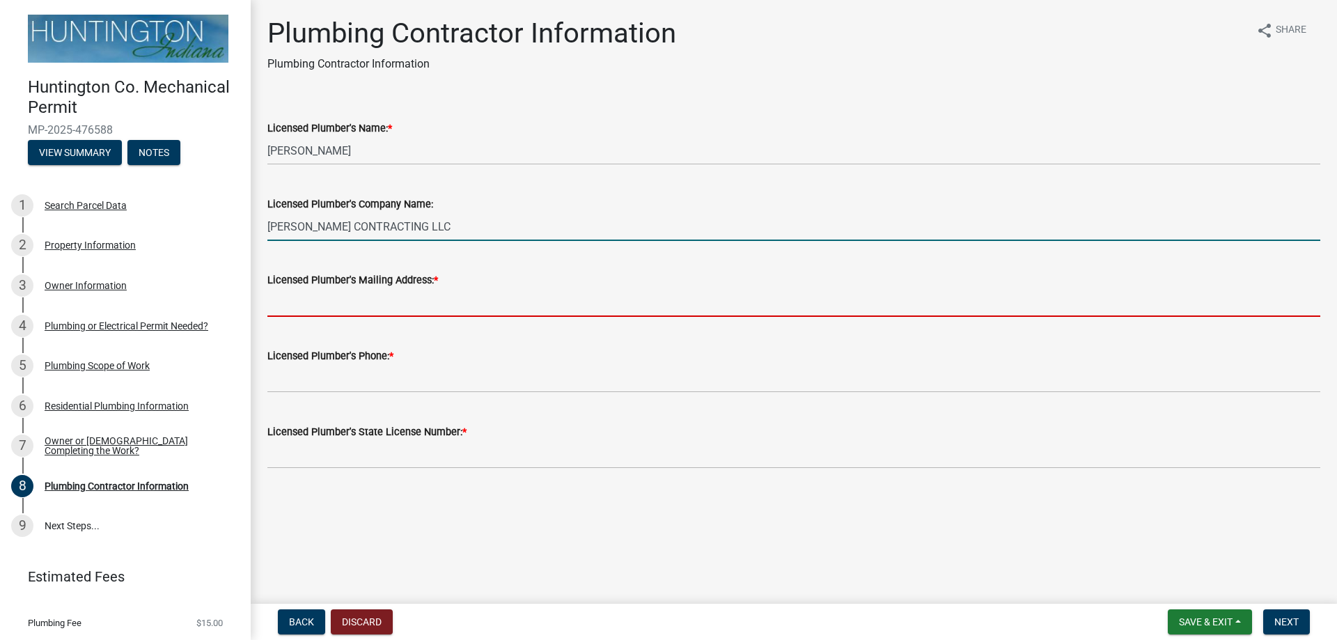
click at [372, 309] on input "Licensed Plumber's Mailing Address: *" at bounding box center [793, 302] width 1053 height 29
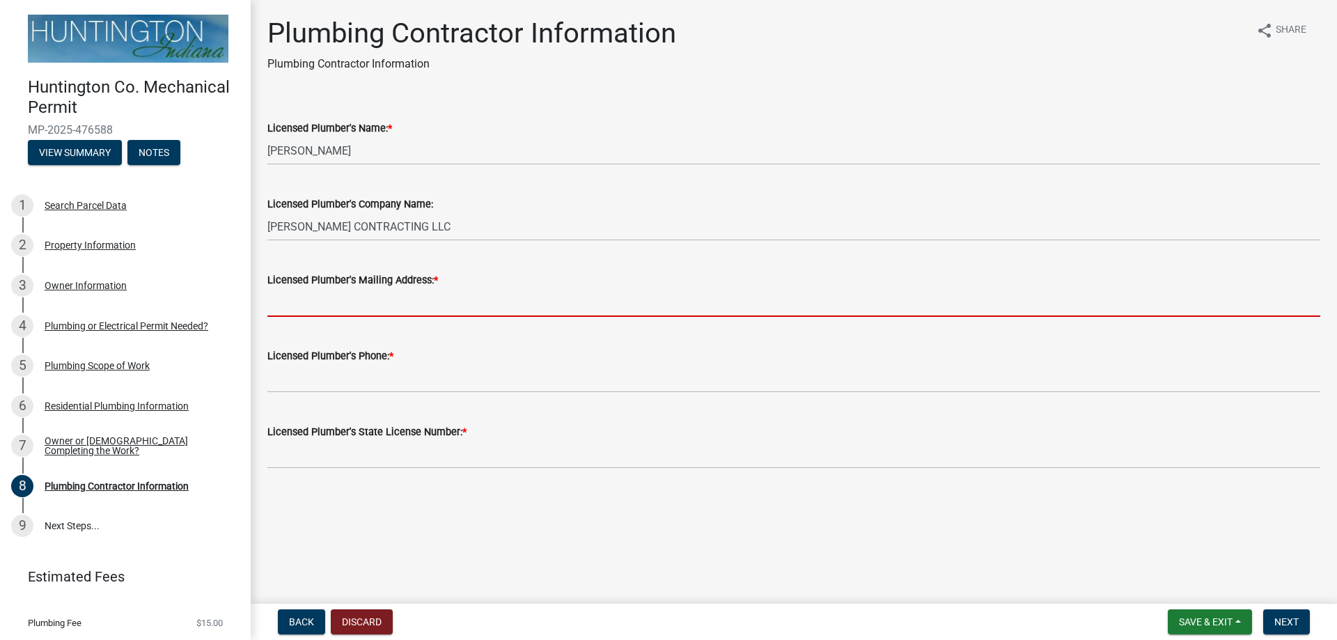
type input "3888 N 100 E"
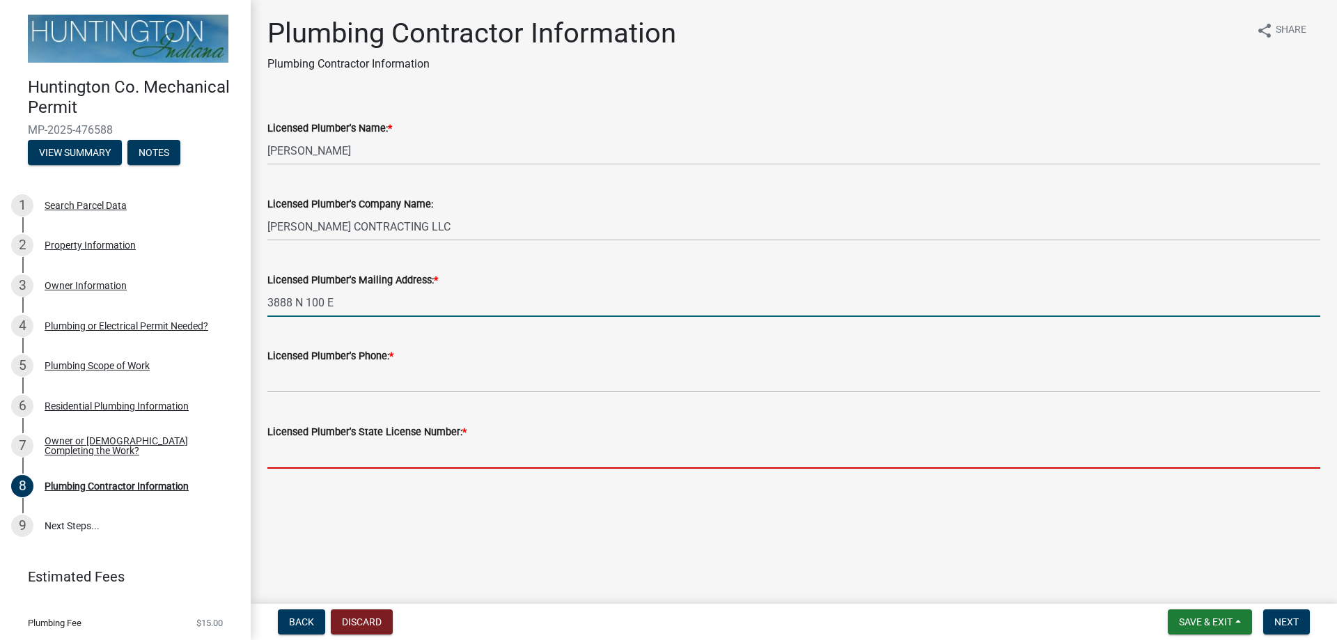
type input "IN - Indiana"
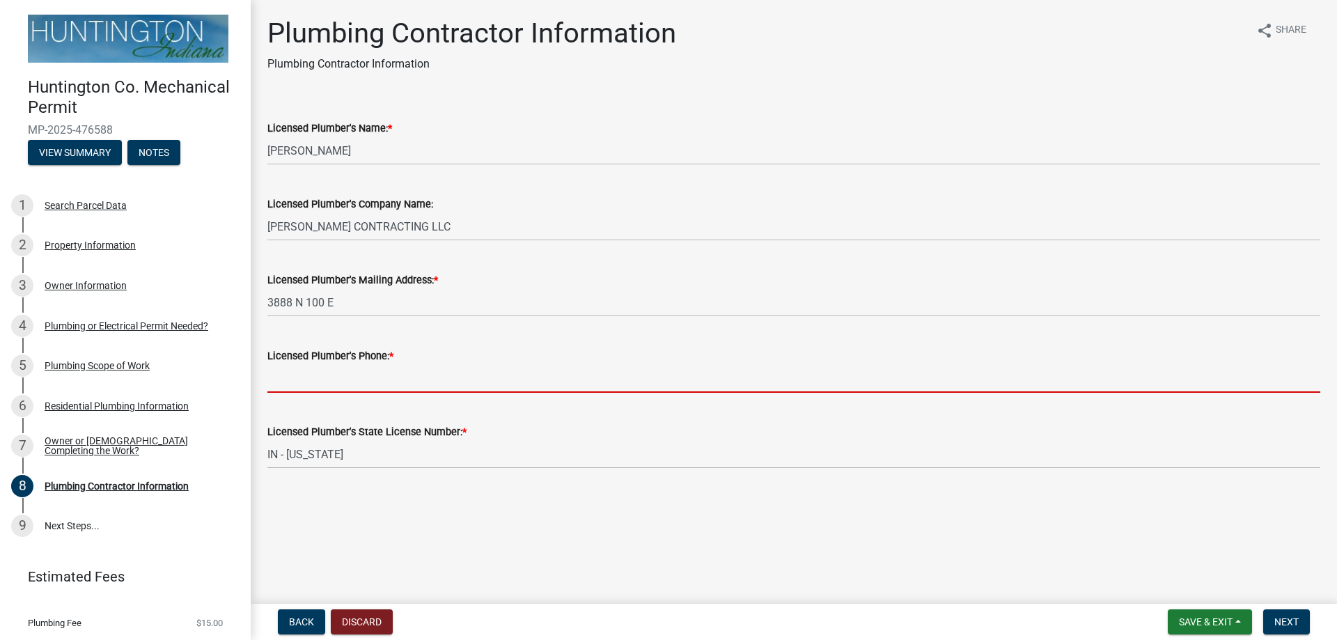
click at [373, 389] on input "Licensed Plumber's Phone: *" at bounding box center [793, 378] width 1053 height 29
type input "2602283603"
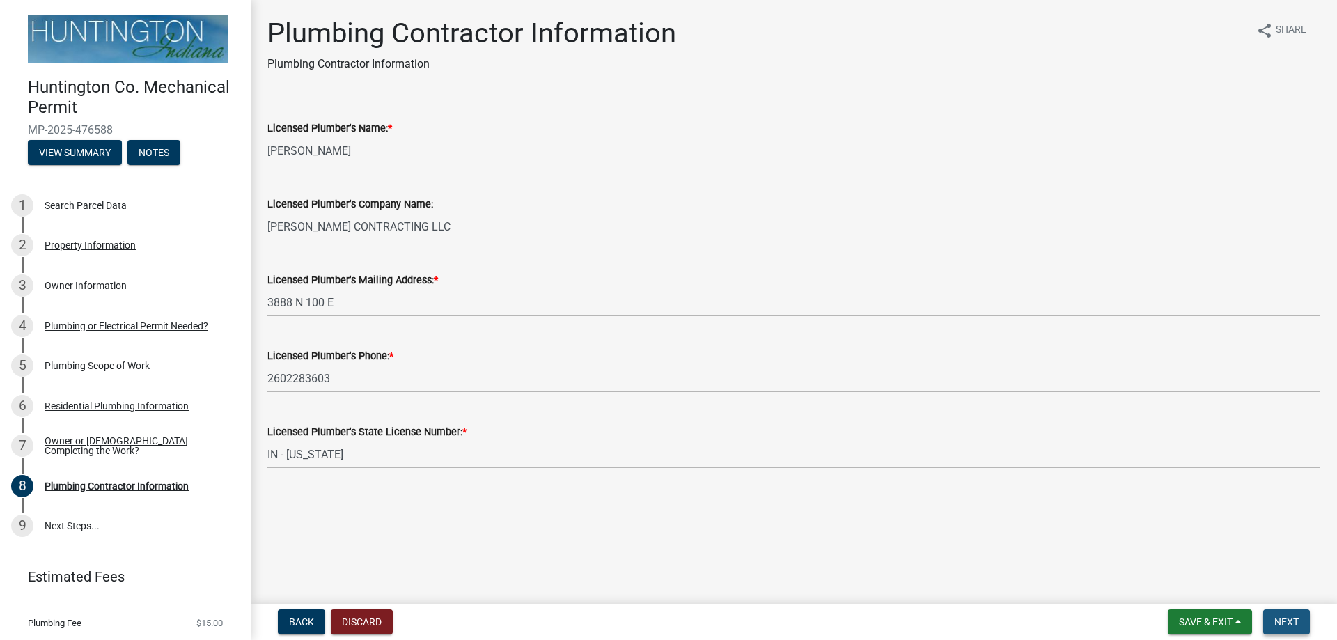
click at [1291, 626] on span "Next" at bounding box center [1287, 621] width 24 height 11
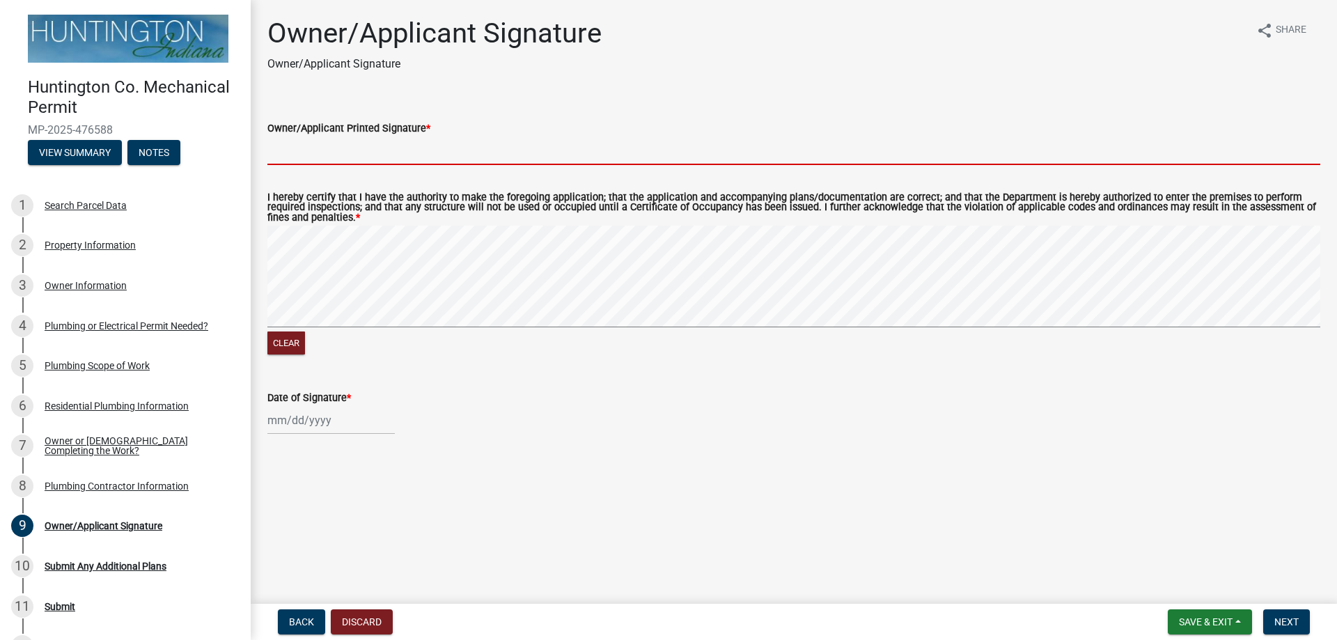
click at [325, 160] on input "Owner/Applicant Printed Signature *" at bounding box center [793, 151] width 1053 height 29
type input "Brandon Bolinger"
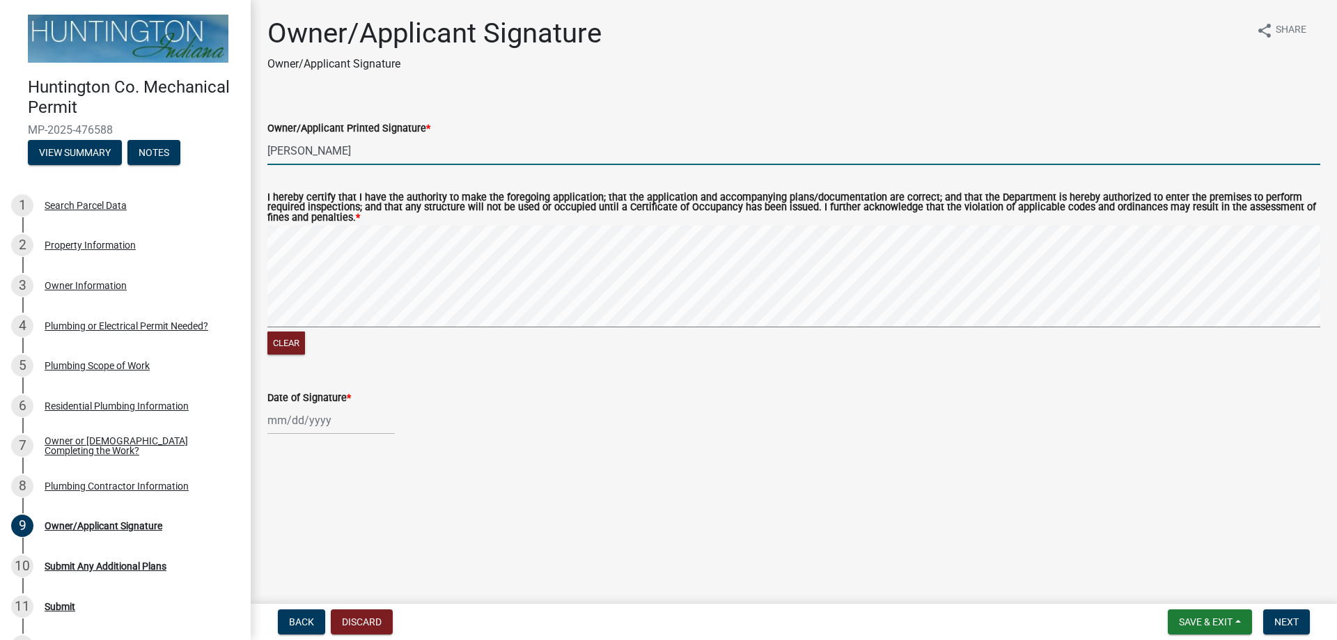
click at [303, 420] on div at bounding box center [330, 420] width 127 height 29
select select "9"
select select "2025"
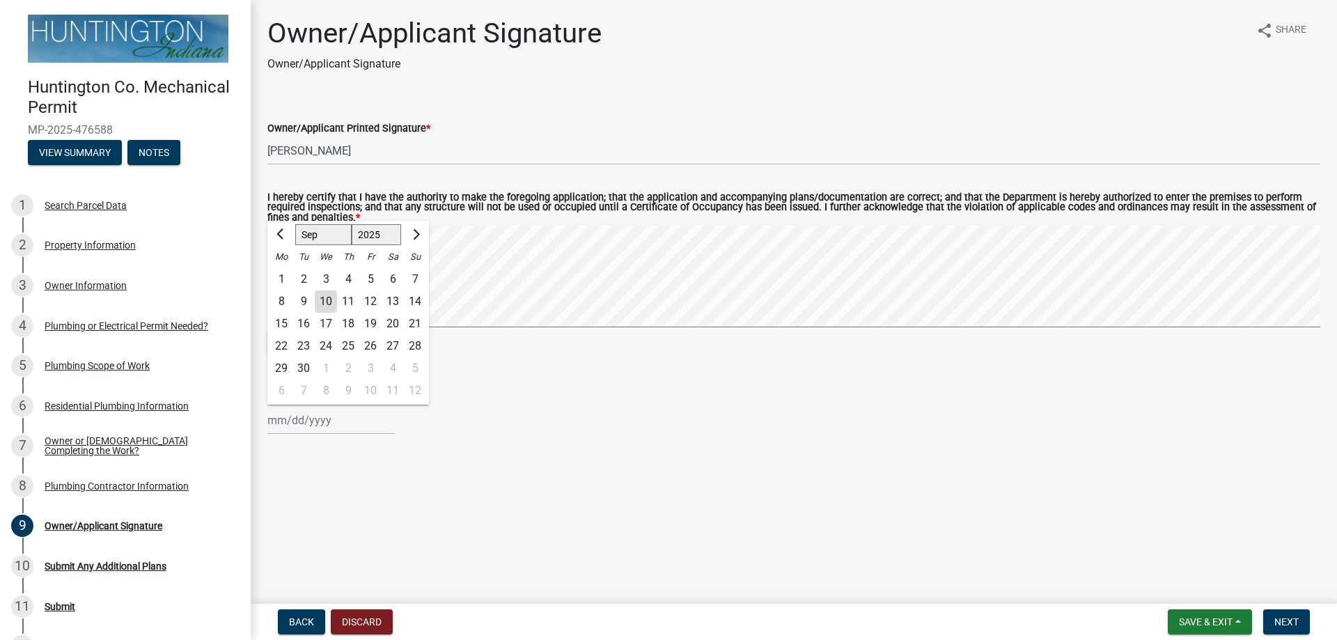
click at [328, 305] on div "10" at bounding box center [326, 301] width 22 height 22
type input "09/10/2025"
click at [1277, 626] on span "Next" at bounding box center [1287, 621] width 24 height 11
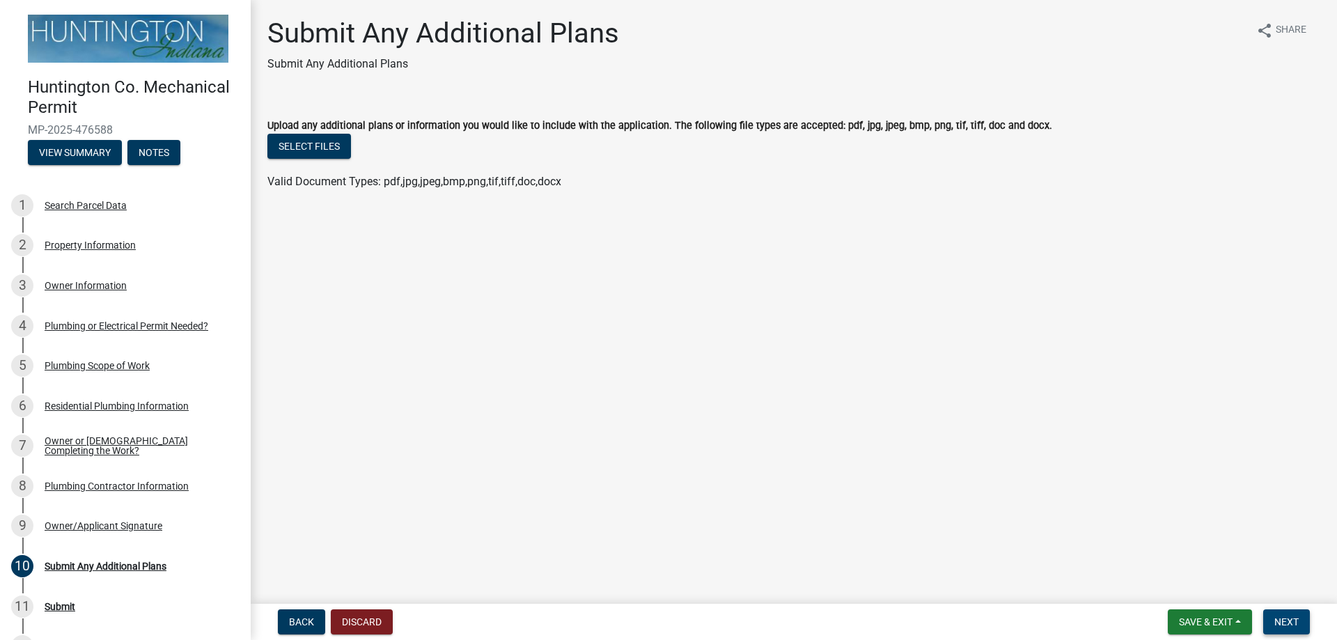
click at [1293, 621] on span "Next" at bounding box center [1287, 621] width 24 height 11
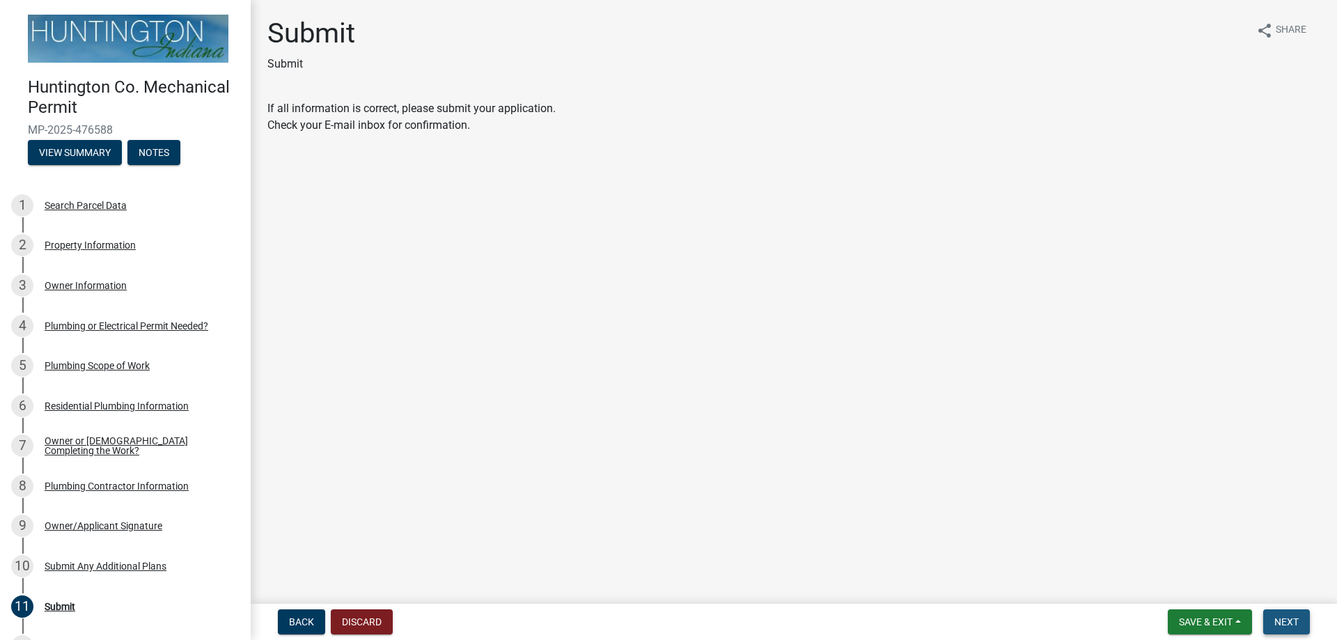
click at [1287, 619] on span "Next" at bounding box center [1287, 621] width 24 height 11
